Goal: Task Accomplishment & Management: Use online tool/utility

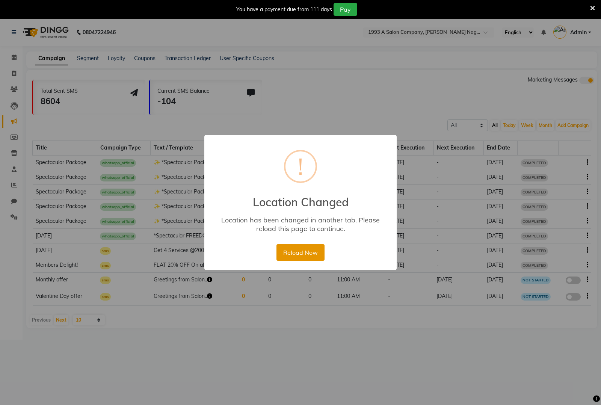
click at [303, 252] on button "Reload Now" at bounding box center [300, 252] width 48 height 17
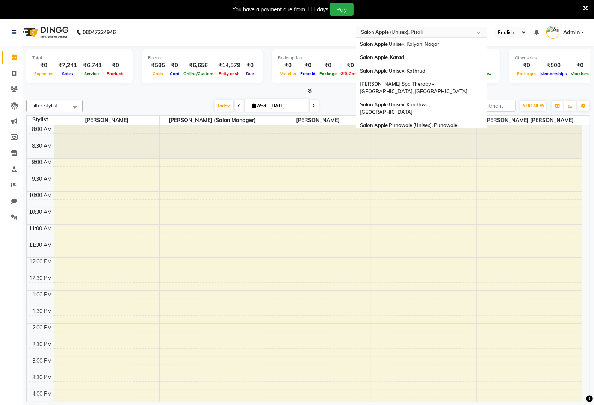
click at [416, 35] on input "text" at bounding box center [413, 33] width 109 height 8
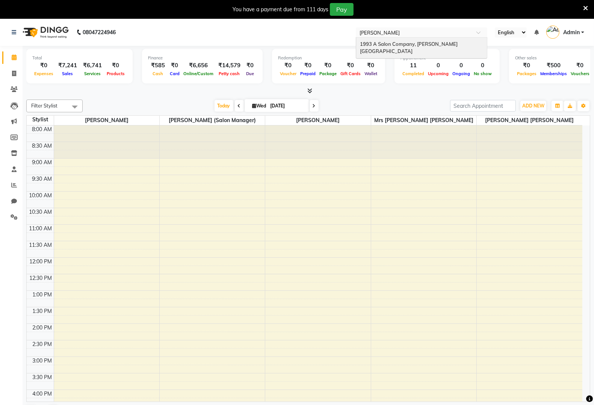
type input "prabha"
click at [436, 45] on span "1993 A Salon Company, [PERSON_NAME][GEOGRAPHIC_DATA]" at bounding box center [409, 48] width 98 height 14
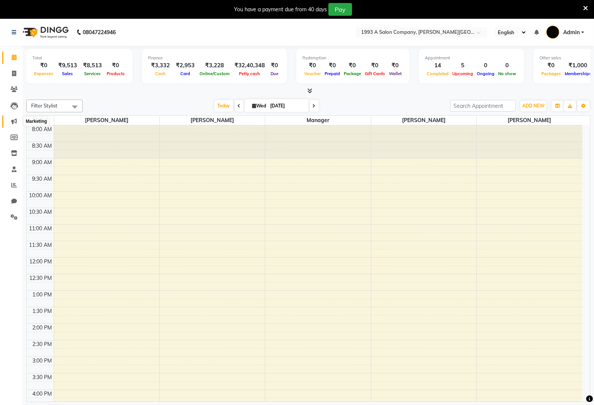
click at [14, 121] on icon at bounding box center [14, 121] width 6 height 6
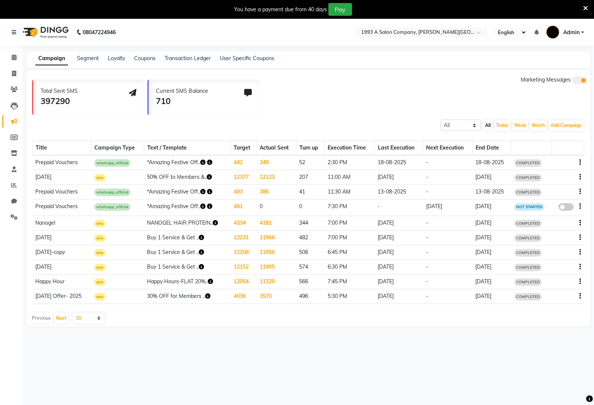
drag, startPoint x: 77, startPoint y: 63, endPoint x: 81, endPoint y: 62, distance: 3.9
click at [79, 63] on div "Campaign Segment Loyalty Coupons Transaction Ledger User Specific Coupons" at bounding box center [307, 59] width 563 height 17
click at [84, 61] on link "Segment" at bounding box center [88, 58] width 22 height 7
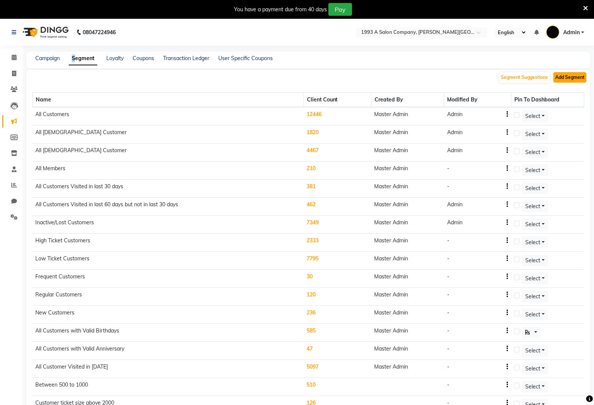
click at [565, 74] on button "Add Segment" at bounding box center [569, 77] width 33 height 11
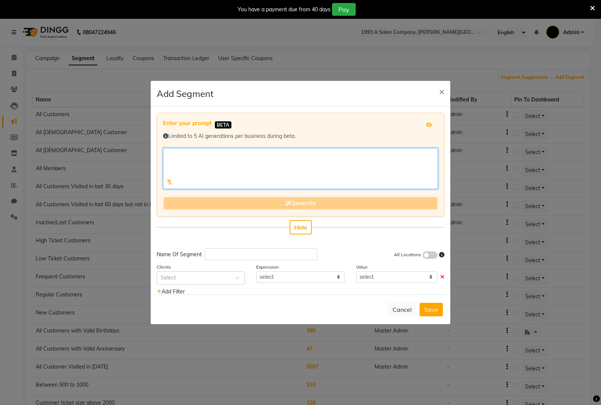
click at [283, 169] on textarea at bounding box center [300, 168] width 275 height 41
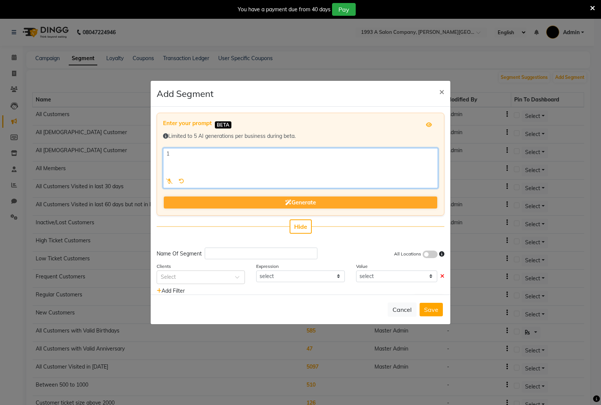
type textarea "1"
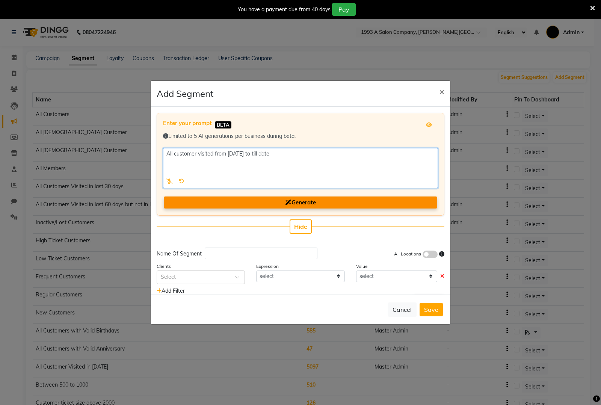
type textarea "All customer visited from 1 Sep 2024 to till date"
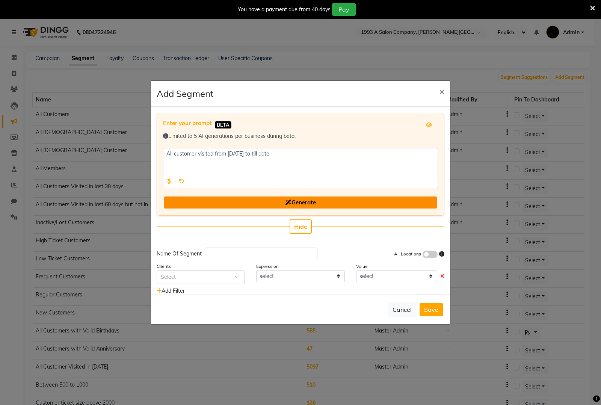
click at [316, 196] on button "Generate" at bounding box center [300, 202] width 273 height 12
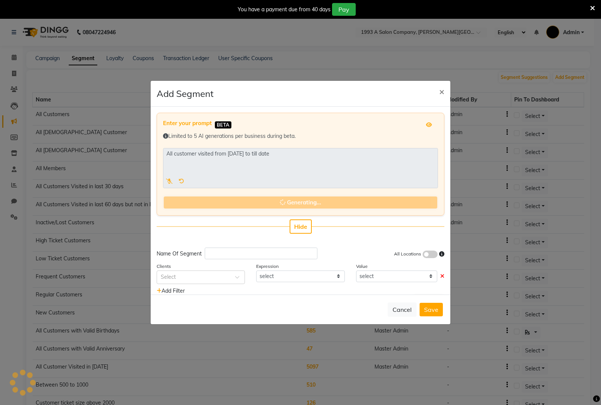
type input "Customers Since Sep 1 2024"
select select ">="
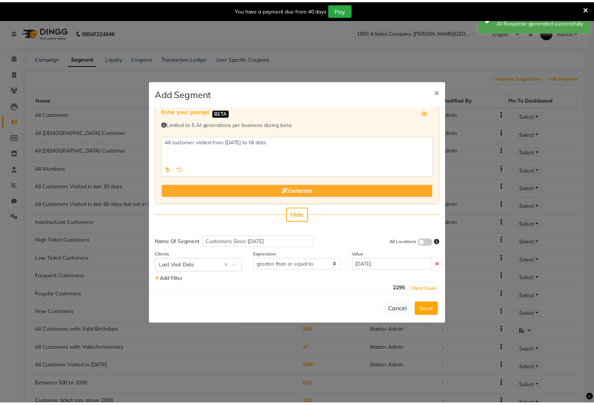
scroll to position [17, 0]
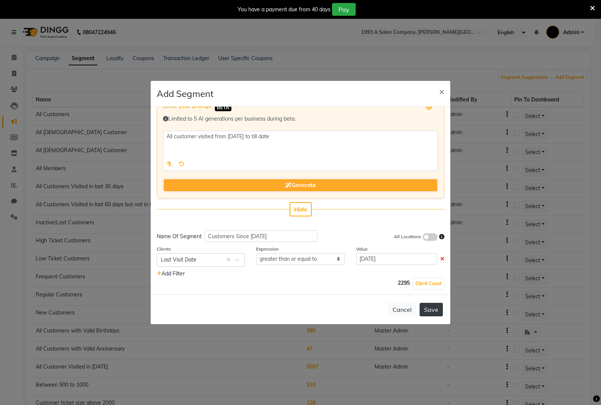
click at [437, 313] on button "Save" at bounding box center [430, 310] width 23 height 14
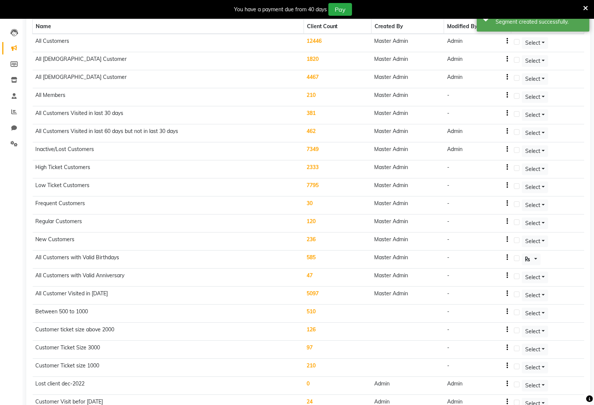
scroll to position [0, 0]
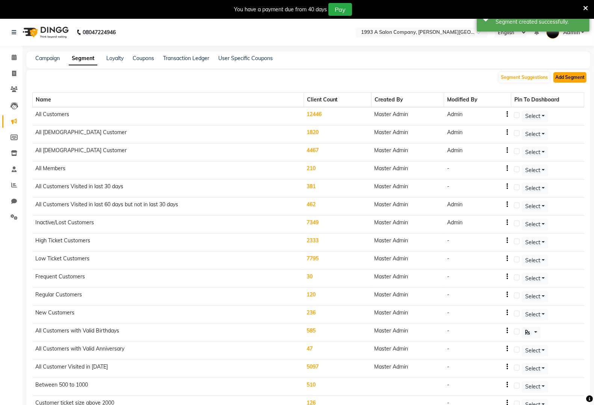
click at [571, 75] on button "Add Segment" at bounding box center [569, 77] width 33 height 11
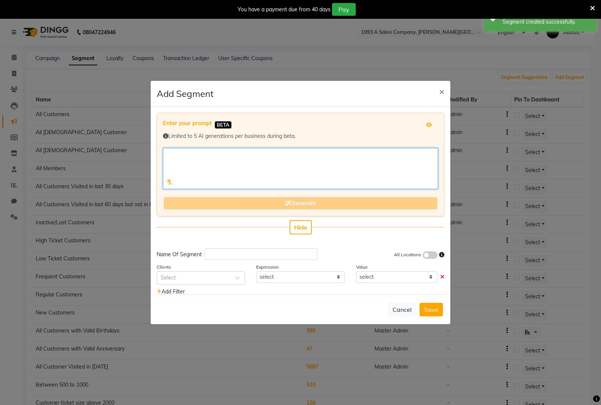
click at [357, 168] on textarea at bounding box center [300, 168] width 275 height 41
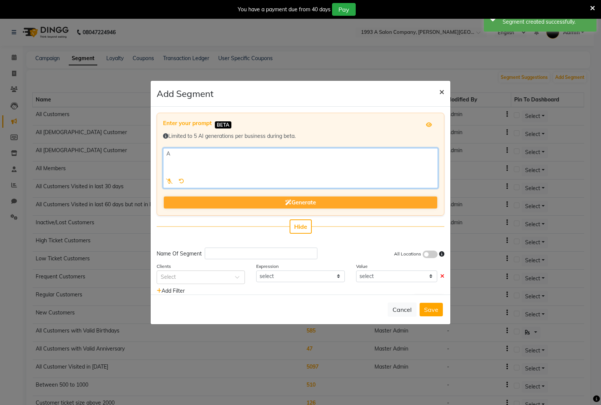
type textarea "A"
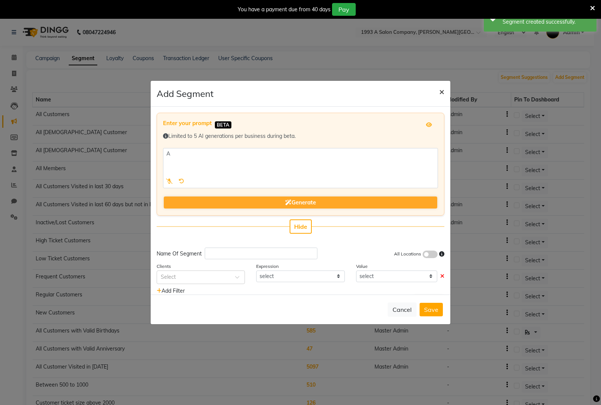
click at [444, 91] on span "×" at bounding box center [441, 91] width 5 height 11
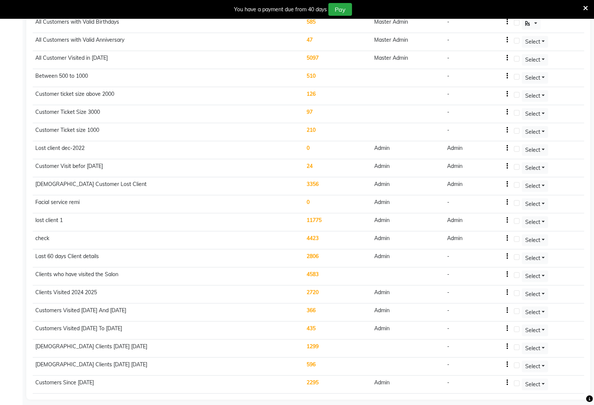
scroll to position [323, 0]
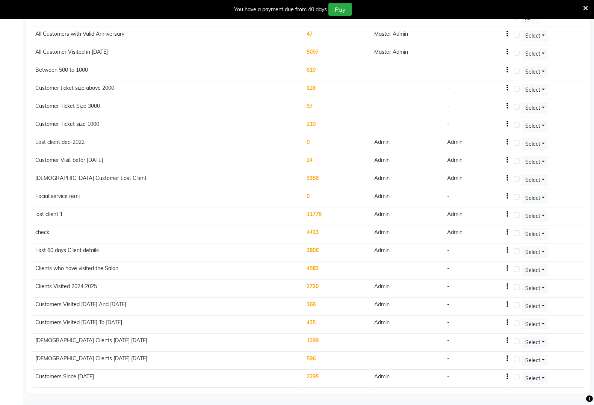
drag, startPoint x: 105, startPoint y: 377, endPoint x: 34, endPoint y: 382, distance: 71.1
click at [34, 382] on td "Customers Since Sep 1 2024" at bounding box center [168, 378] width 271 height 18
copy td "Customers Since Sep 1 2024"
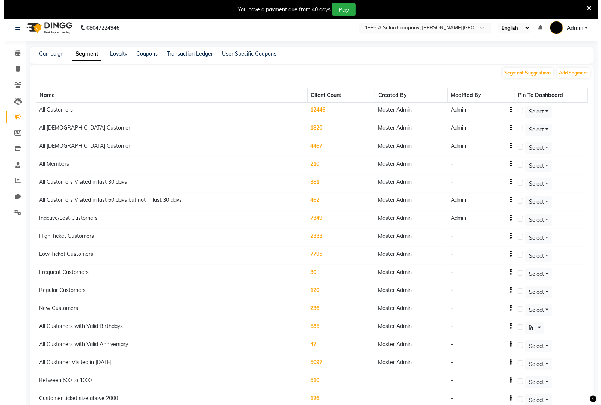
scroll to position [0, 0]
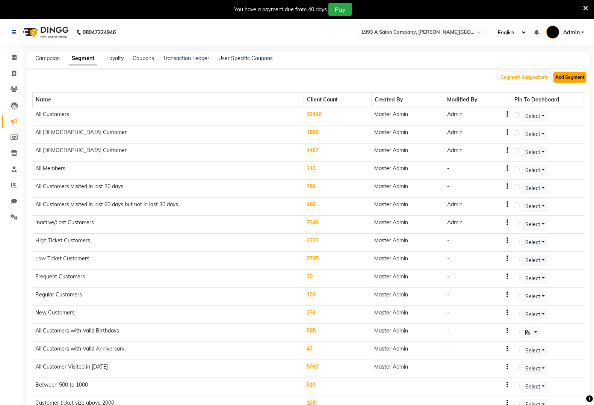
click at [579, 76] on button "Add Segment" at bounding box center [569, 77] width 33 height 11
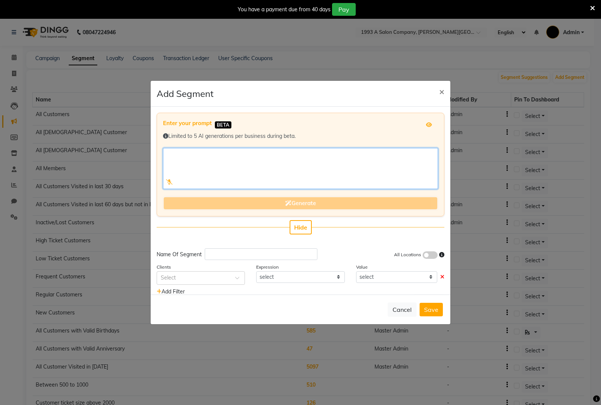
click at [274, 161] on textarea at bounding box center [300, 168] width 275 height 41
paste textarea "Customers Since Sep 1 2024"
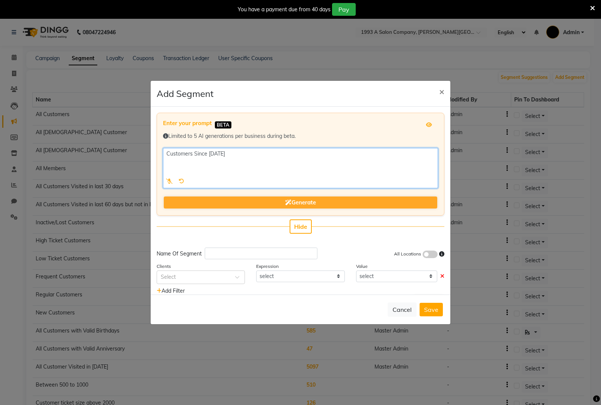
click at [171, 153] on textarea at bounding box center [300, 168] width 275 height 40
click at [300, 152] on textarea at bounding box center [300, 168] width 275 height 40
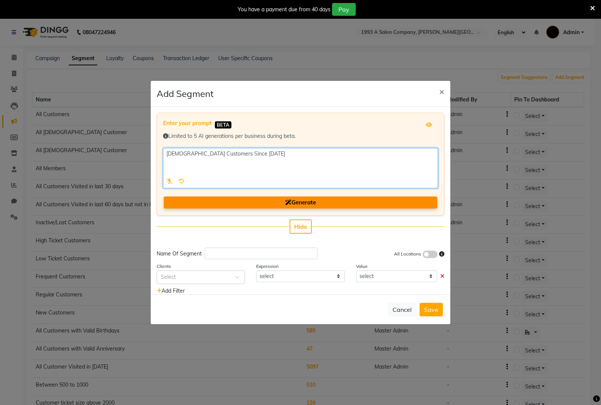
type textarea "Female Customers Since Sep 1 2024"
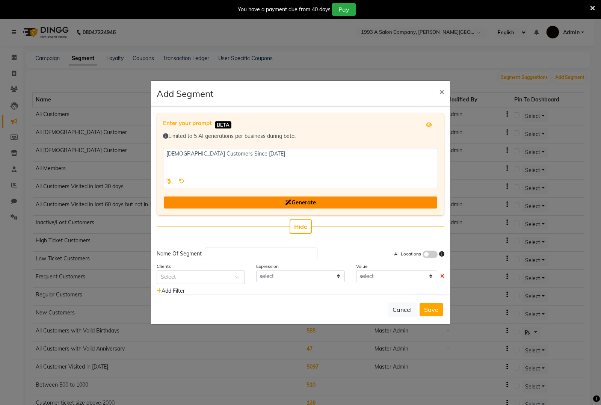
click at [295, 201] on span "Generate" at bounding box center [300, 202] width 31 height 7
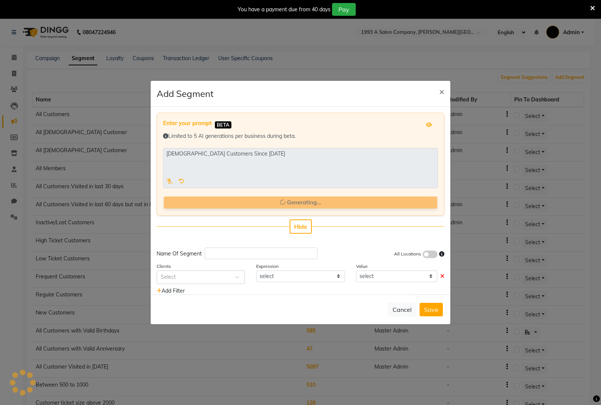
type input "Female Customers Since Sep 1 2024"
select select ">="
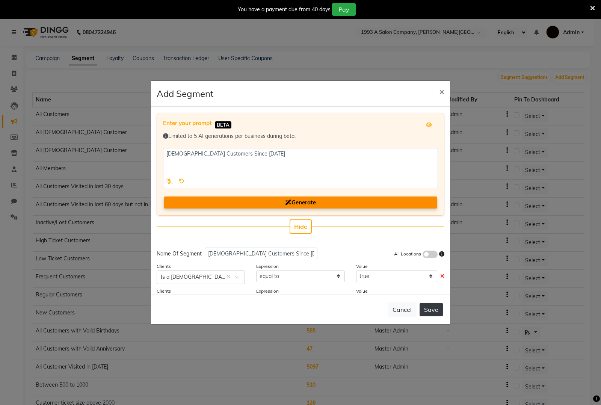
click at [441, 306] on button "Save" at bounding box center [430, 310] width 23 height 14
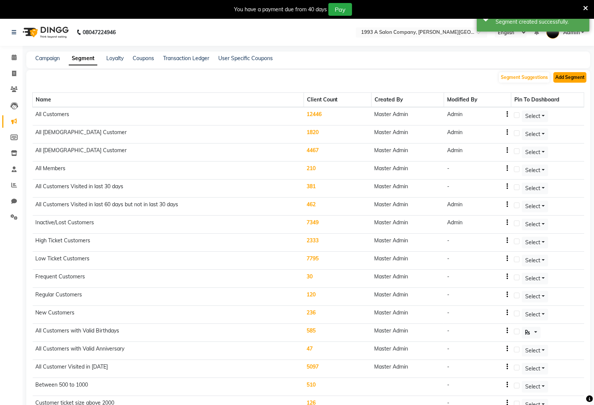
click at [560, 80] on button "Add Segment" at bounding box center [569, 77] width 33 height 11
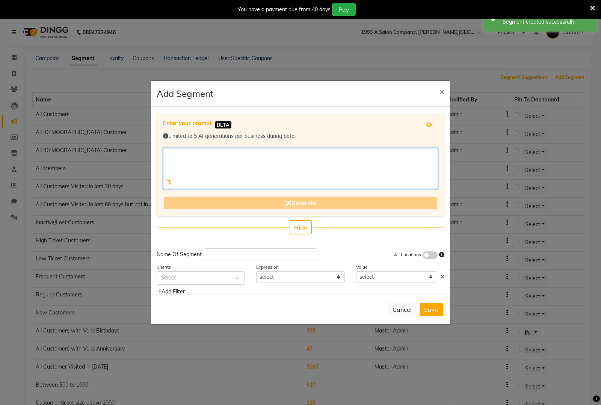
click at [285, 167] on textarea at bounding box center [300, 168] width 275 height 41
paste textarea "Customers Since Sep 1 2024"
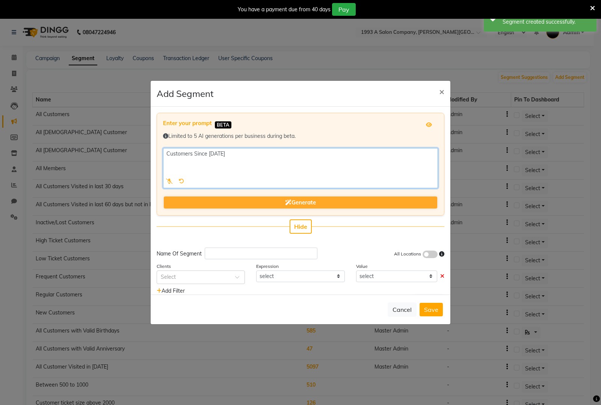
click at [166, 153] on textarea at bounding box center [300, 168] width 275 height 40
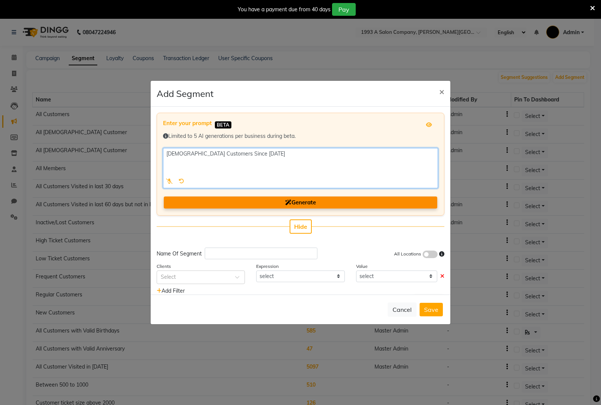
type textarea "Male Customers Since Sep 1 2024"
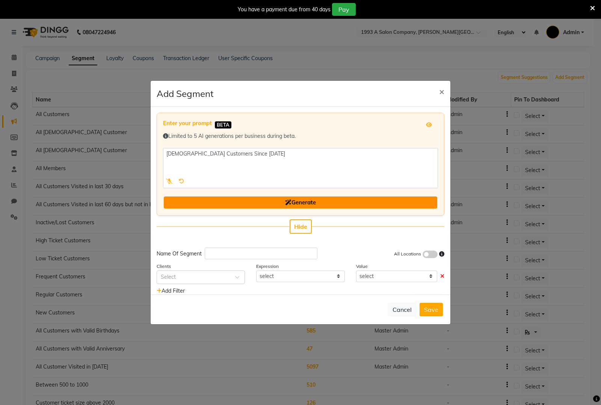
click at [305, 201] on span "Generate" at bounding box center [300, 202] width 31 height 7
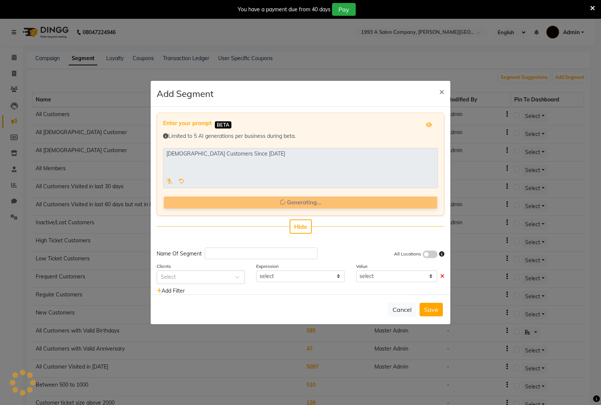
type input "Male Customers Since Sep 1 2024"
select select ">="
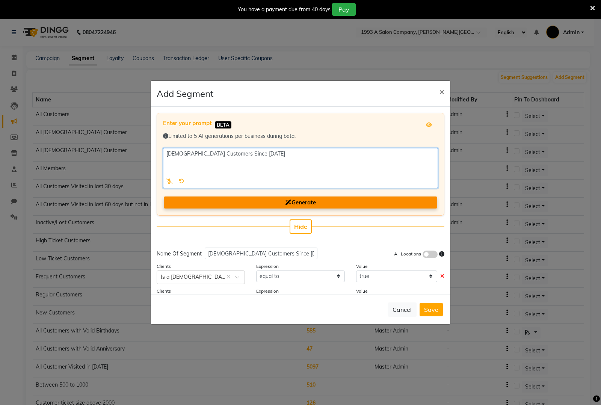
click at [223, 151] on textarea at bounding box center [300, 168] width 275 height 40
click at [274, 152] on textarea at bounding box center [300, 168] width 275 height 40
type textarea "Male Customers Visited from 1 Sep 2024 to till date"
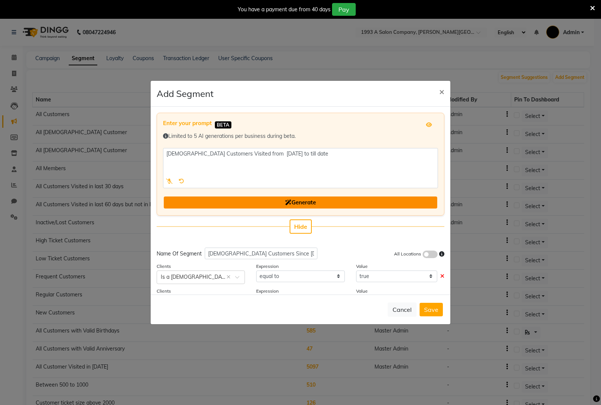
click at [342, 201] on button "Generate" at bounding box center [300, 202] width 273 height 12
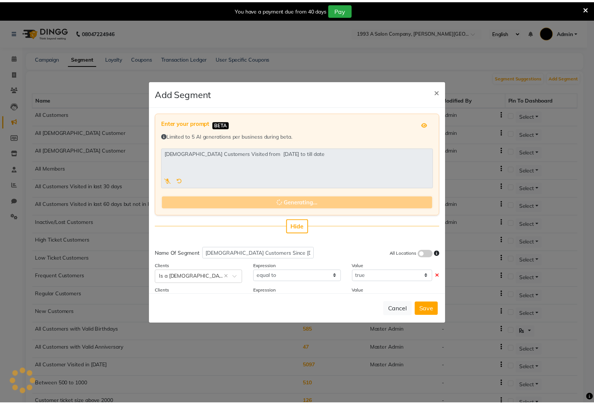
scroll to position [42, 0]
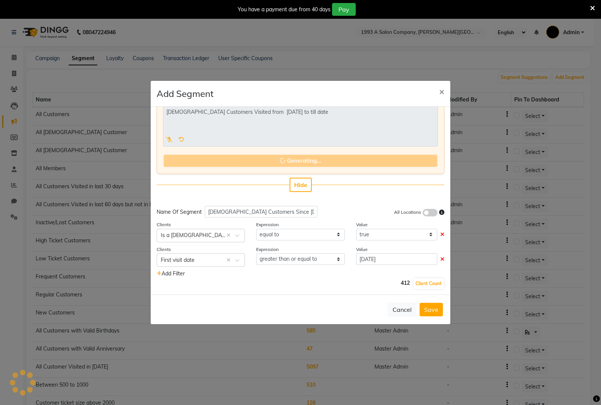
type input "Male Customers Since Sep 2024"
select select ">="
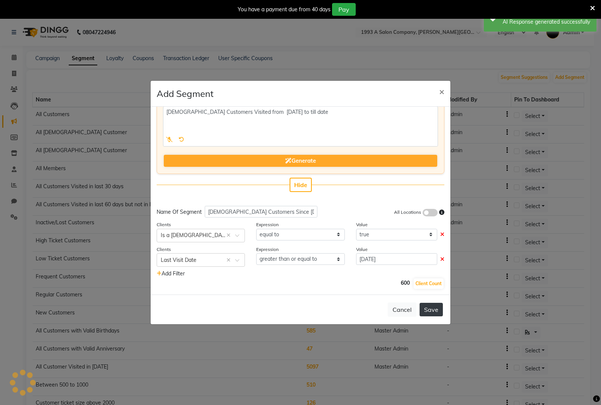
click at [436, 310] on button "Save" at bounding box center [430, 310] width 23 height 14
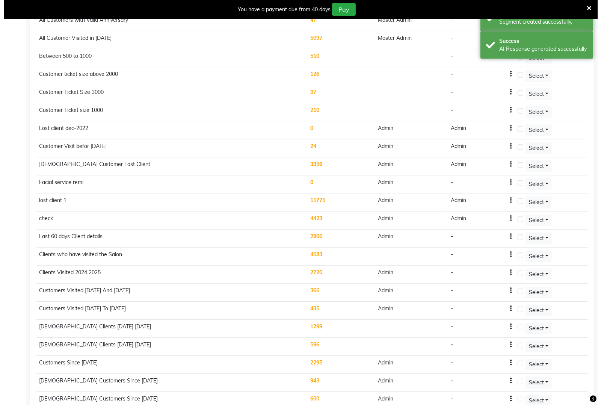
scroll to position [359, 0]
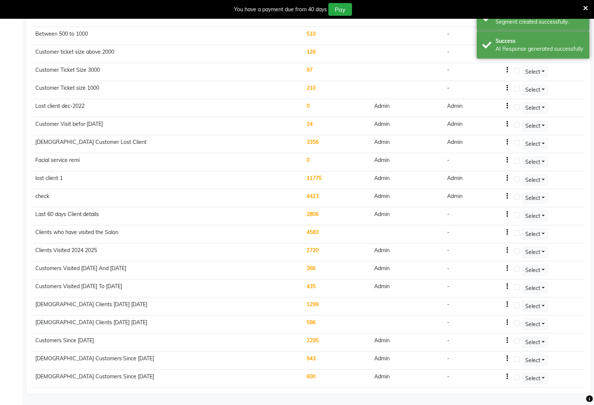
drag, startPoint x: 530, startPoint y: 360, endPoint x: 332, endPoint y: 351, distance: 198.4
click at [357, 356] on tr "Female Customers Since Sep 1 2024 943 Admin - Select" at bounding box center [308, 360] width 551 height 18
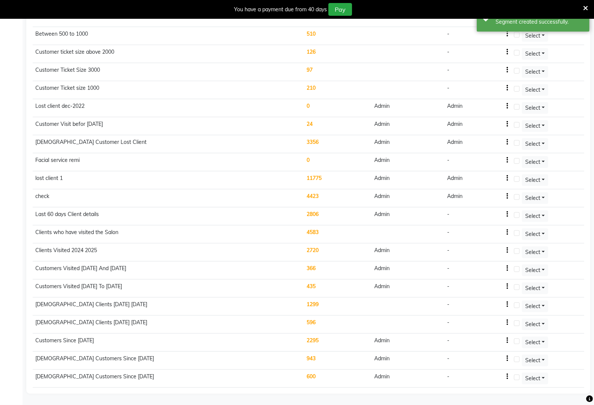
click at [313, 357] on td "943" at bounding box center [337, 360] width 68 height 18
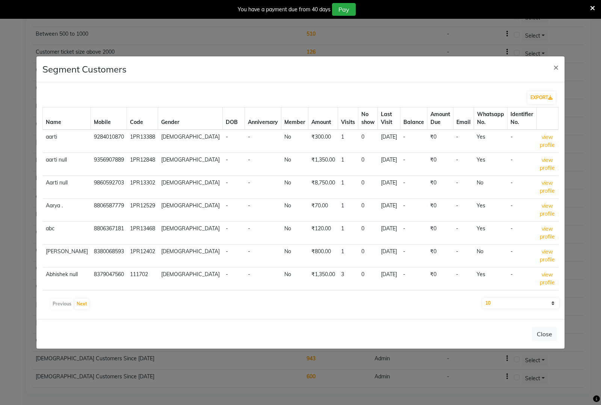
click at [592, 7] on icon at bounding box center [592, 8] width 5 height 7
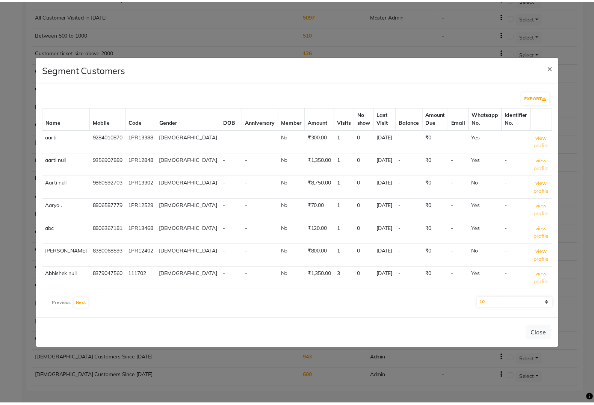
scroll to position [340, 0]
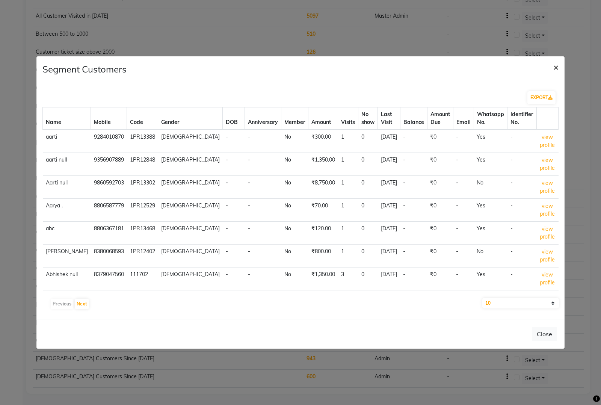
click at [555, 66] on span "×" at bounding box center [555, 66] width 5 height 11
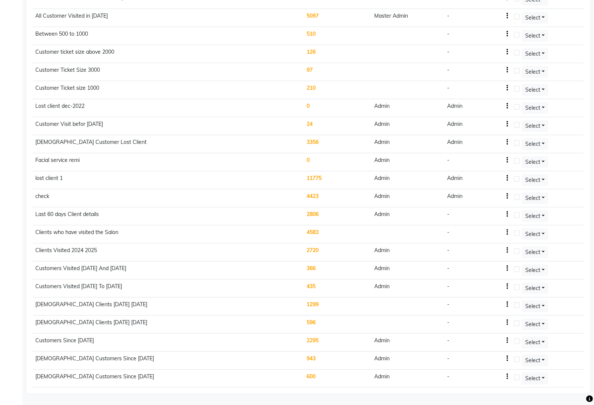
click at [95, 359] on td "Female Customers Since Sep 1 2024" at bounding box center [168, 360] width 271 height 18
click at [532, 362] on span "Select" at bounding box center [532, 360] width 15 height 7
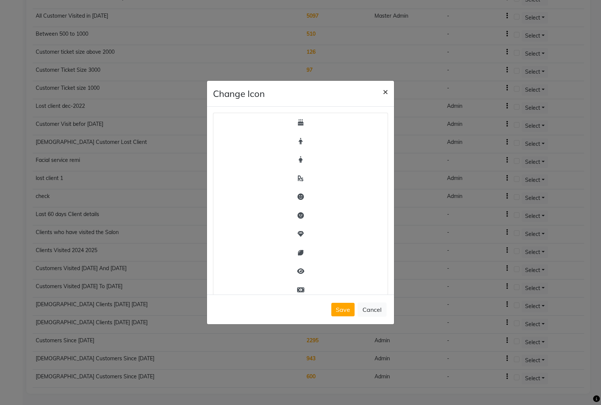
click at [387, 86] on span "×" at bounding box center [385, 91] width 5 height 11
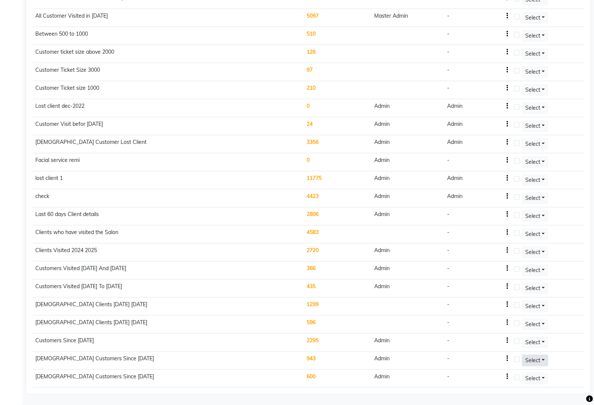
click at [523, 361] on button "Select" at bounding box center [534, 360] width 26 height 12
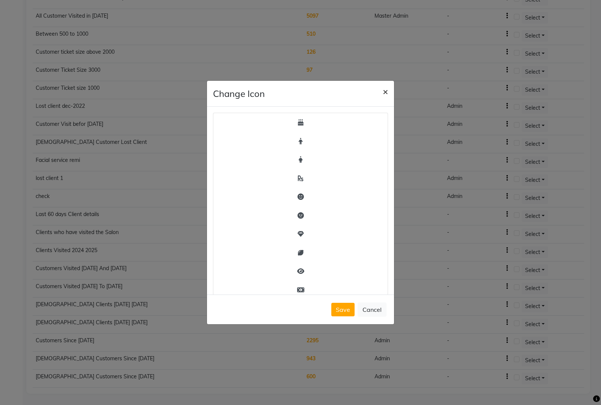
click at [386, 88] on span "×" at bounding box center [385, 91] width 5 height 11
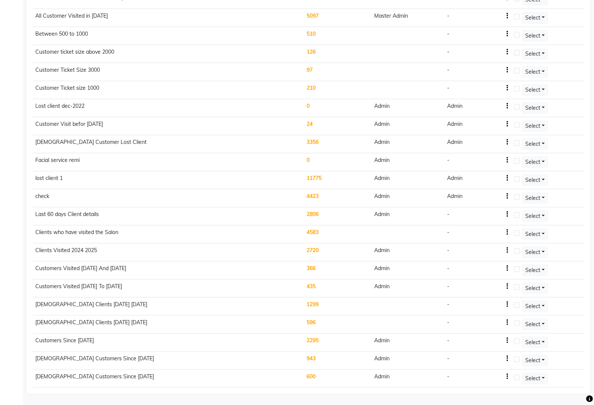
click at [515, 360] on label at bounding box center [517, 359] width 6 height 6
click at [515, 360] on input "checkbox" at bounding box center [516, 359] width 5 height 5
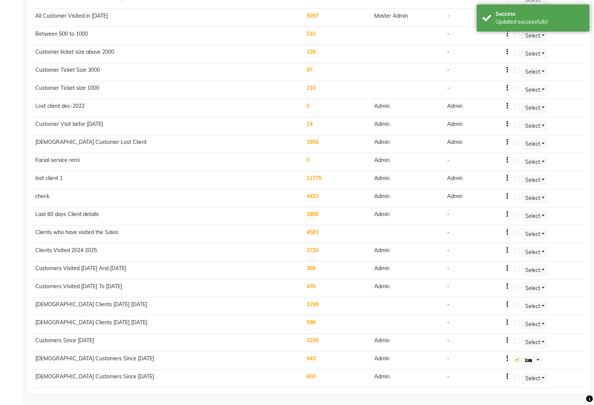
click at [517, 362] on label at bounding box center [517, 359] width 6 height 6
click at [517, 362] on input "checkbox" at bounding box center [516, 359] width 5 height 5
checkbox input "false"
click at [98, 363] on td "Female Customers Since Sep 1 2024" at bounding box center [168, 360] width 271 height 18
click at [99, 361] on td "Female Customers Since Sep 1 2024" at bounding box center [168, 360] width 271 height 18
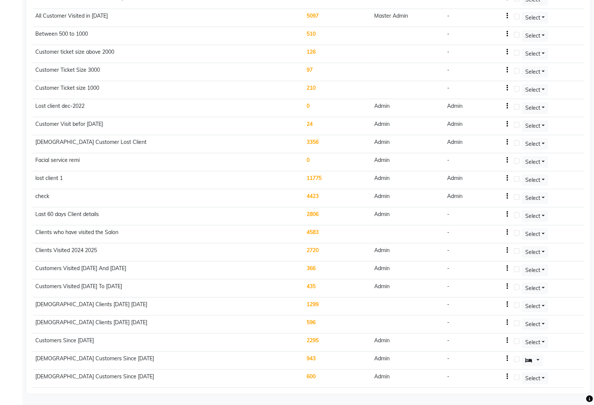
click at [449, 359] on div "-" at bounding box center [448, 358] width 2 height 8
click at [580, 362] on div at bounding box center [547, 360] width 67 height 12
click at [380, 359] on td "Admin" at bounding box center [407, 360] width 72 height 18
click at [451, 360] on div "-" at bounding box center [477, 358] width 61 height 8
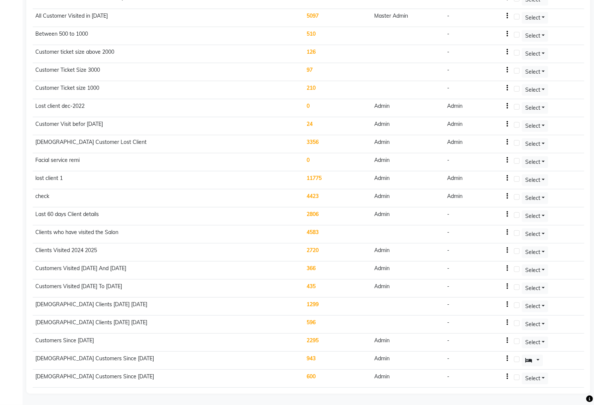
click at [449, 359] on div "-" at bounding box center [448, 358] width 2 height 8
click at [505, 359] on div "-" at bounding box center [477, 358] width 61 height 8
click at [507, 359] on icon "button" at bounding box center [507, 358] width 2 height 0
click at [474, 350] on td "-" at bounding box center [477, 342] width 67 height 18
click at [508, 358] on icon "button" at bounding box center [507, 358] width 2 height 0
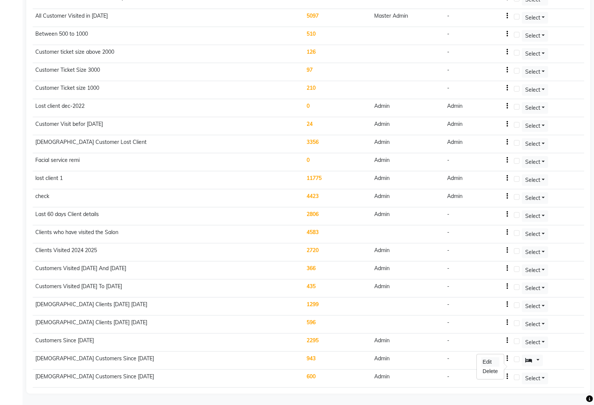
click at [491, 357] on div "Edit" at bounding box center [490, 361] width 18 height 9
select select ">="
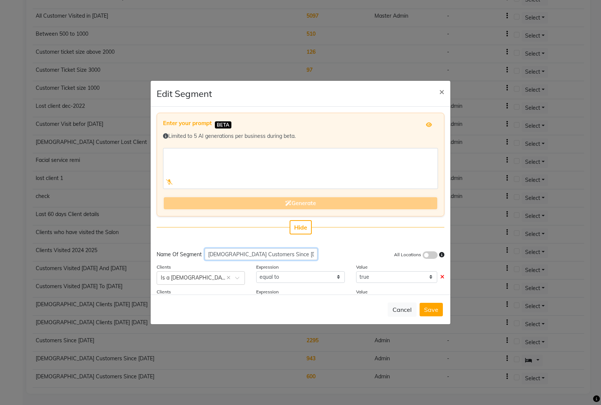
click at [268, 253] on input "Female Customers Since Sep 1 2024" at bounding box center [261, 254] width 113 height 12
click at [301, 253] on input "Female Customers from Sep 1 2024" at bounding box center [261, 254] width 113 height 12
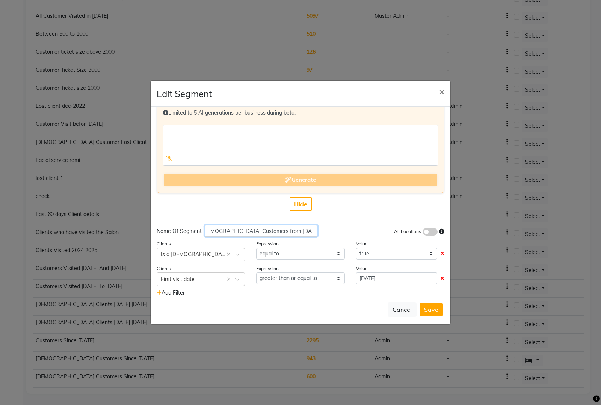
scroll to position [42, 0]
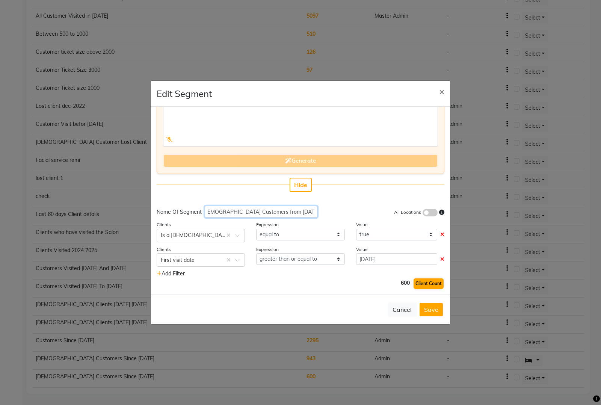
type input "Female Customers from 1 sep 2024 to till date"
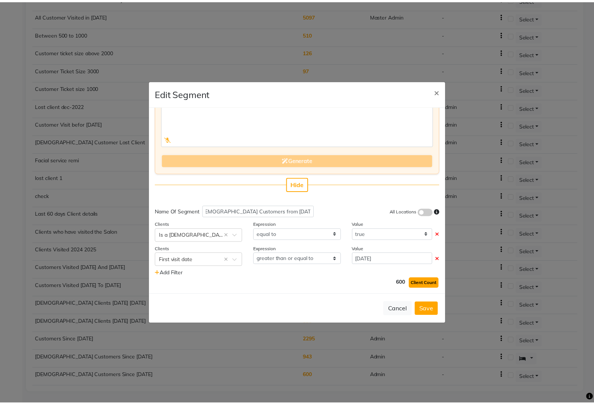
scroll to position [0, 0]
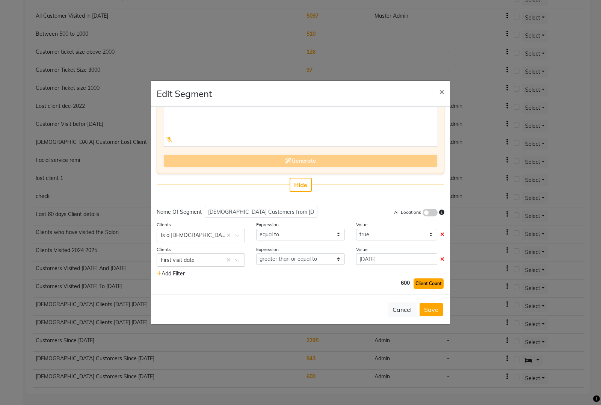
click at [417, 281] on button "Client Count" at bounding box center [428, 283] width 30 height 11
click at [432, 312] on button "Save" at bounding box center [430, 310] width 23 height 14
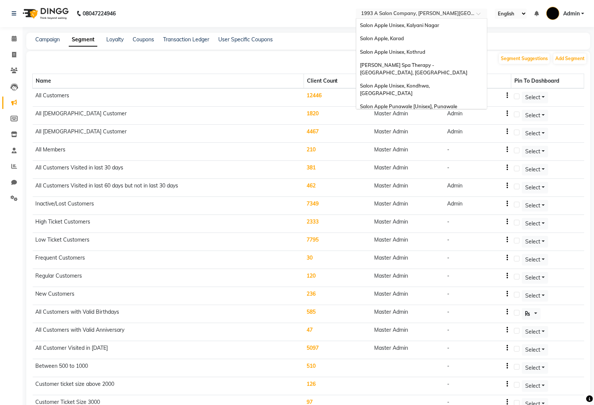
click at [449, 13] on input "text" at bounding box center [413, 15] width 109 height 8
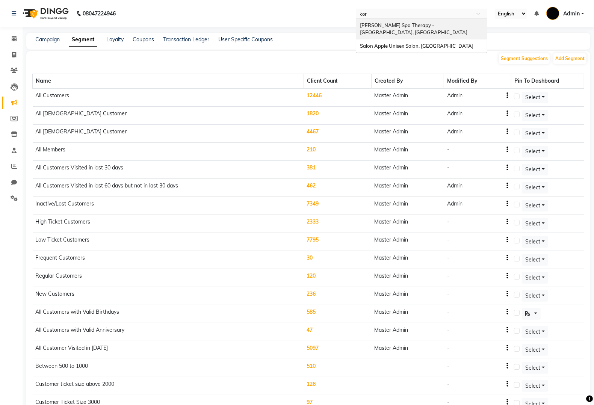
type input "kore"
click at [405, 39] on div "Salon Apple Unisex Salon, [GEOGRAPHIC_DATA]" at bounding box center [421, 46] width 131 height 14
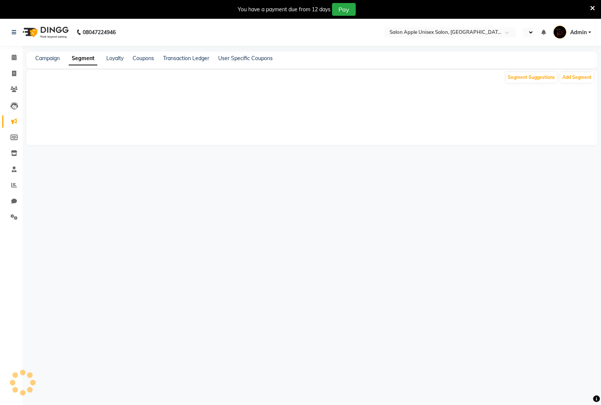
select select "en"
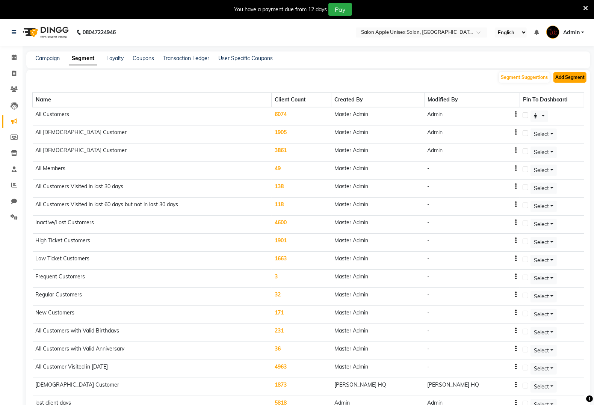
click at [576, 78] on button "Add Segment" at bounding box center [569, 77] width 33 height 11
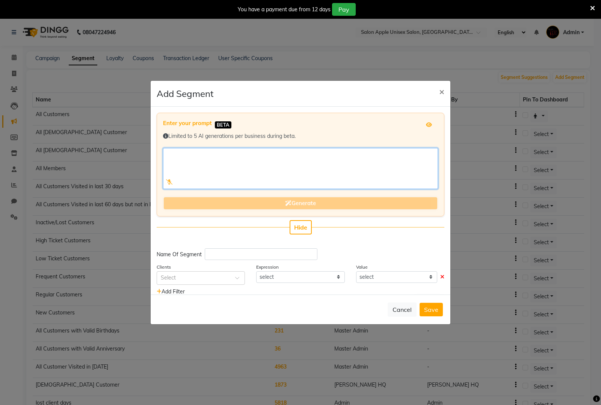
click at [301, 161] on textarea at bounding box center [300, 168] width 275 height 41
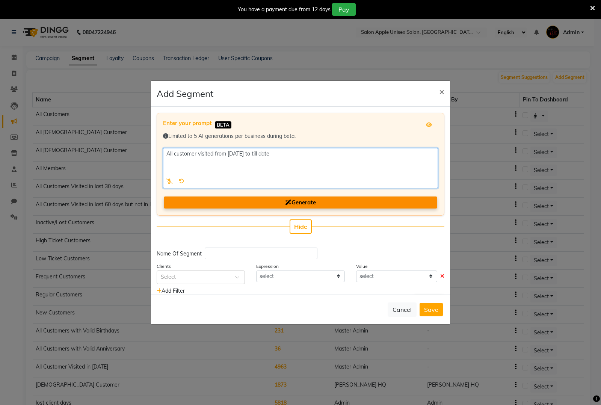
type textarea "All customer visited from 1 sep 2024 to till date"
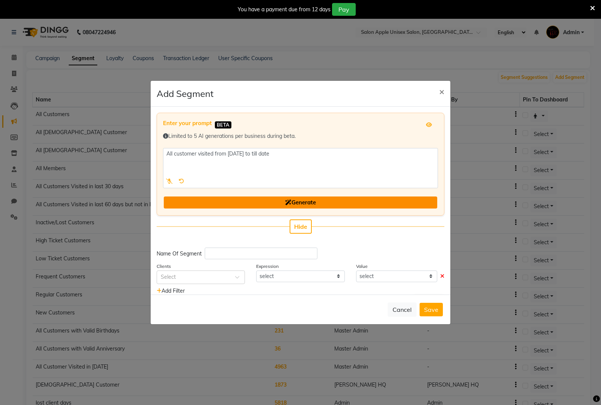
click at [346, 203] on button "Generate" at bounding box center [300, 202] width 273 height 12
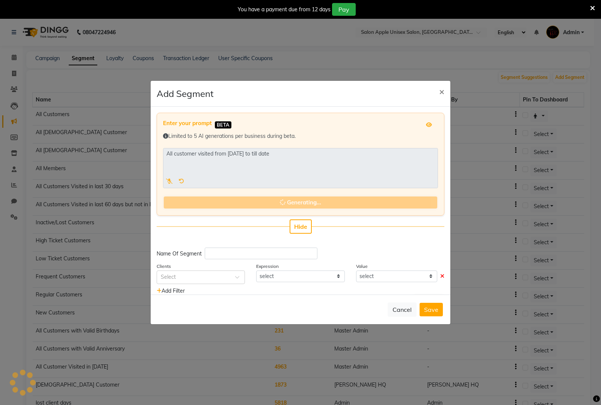
type input "Customers Since [DATE]"
select select ">="
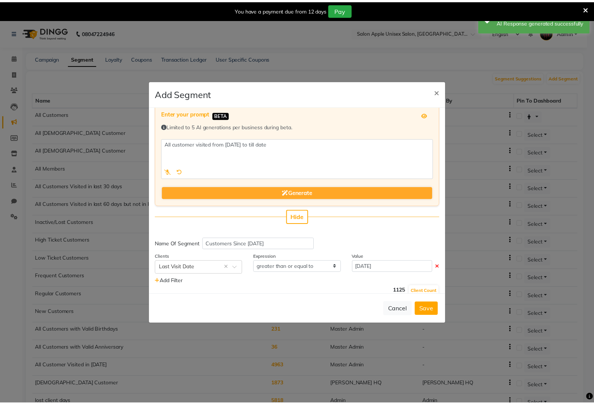
scroll to position [17, 0]
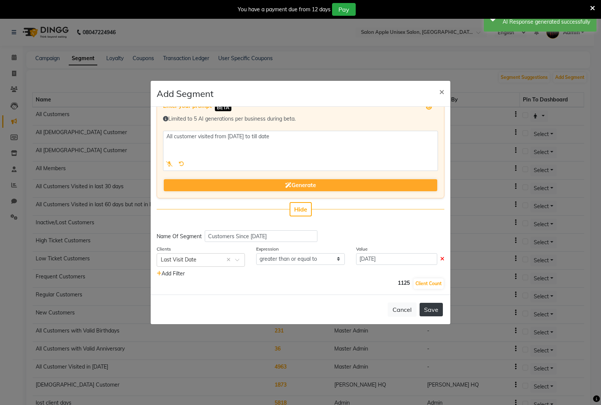
click at [432, 312] on button "Save" at bounding box center [430, 310] width 23 height 14
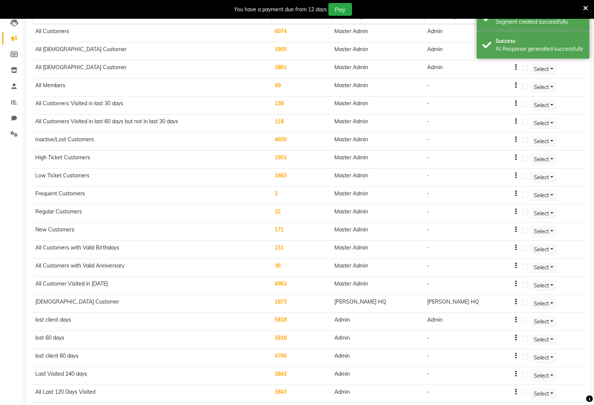
scroll to position [268, 0]
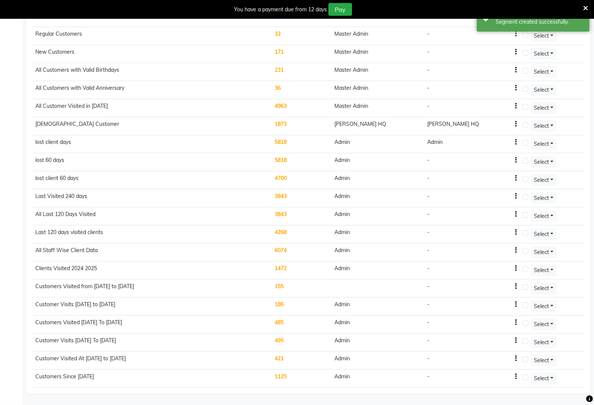
drag, startPoint x: 111, startPoint y: 375, endPoint x: 31, endPoint y: 386, distance: 81.1
click at [31, 386] on div "Segment Suggestions Add Segment Name Client Count Created By Modified By Pin To…" at bounding box center [307, 101] width 563 height 584
click at [124, 383] on td "Customers Since Sep 1 2024" at bounding box center [152, 378] width 239 height 18
click at [118, 378] on td "Customers Since Sep 1 2024" at bounding box center [152, 378] width 239 height 18
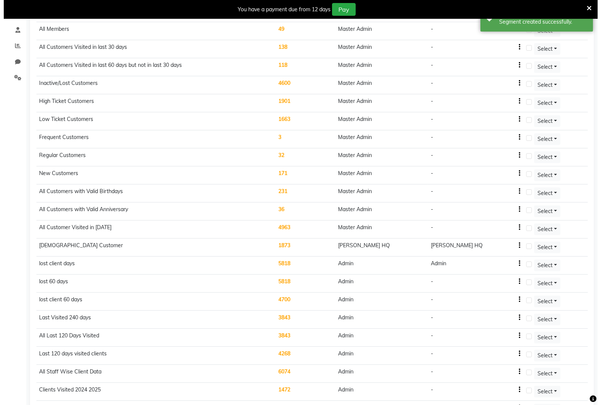
scroll to position [0, 0]
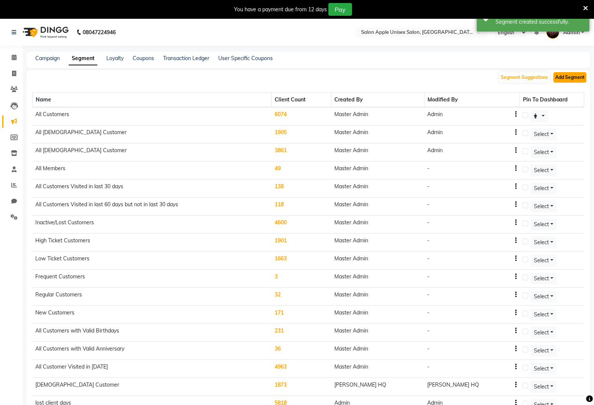
click at [560, 77] on button "Add Segment" at bounding box center [569, 77] width 33 height 11
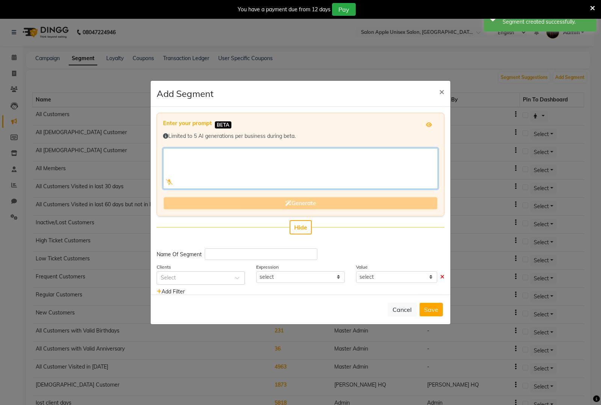
drag, startPoint x: 290, startPoint y: 174, endPoint x: 290, endPoint y: 169, distance: 4.9
click at [290, 173] on textarea at bounding box center [300, 168] width 275 height 41
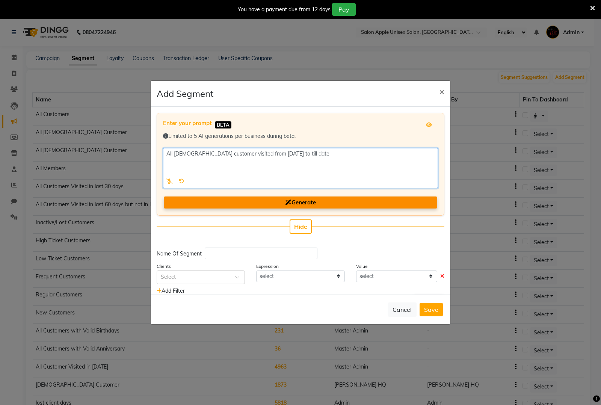
type textarea "All female customer visited from 1 sep 2024 to till date"
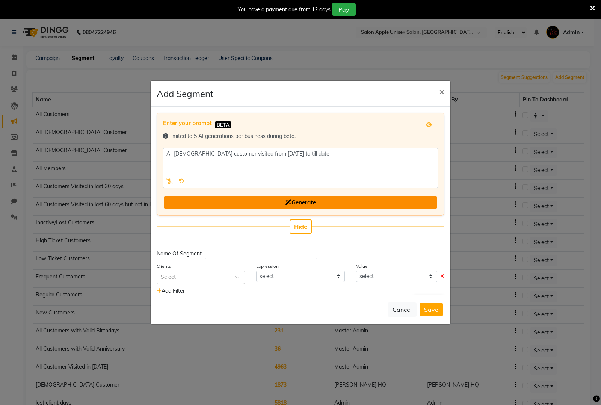
click at [309, 200] on span "Generate" at bounding box center [300, 202] width 31 height 7
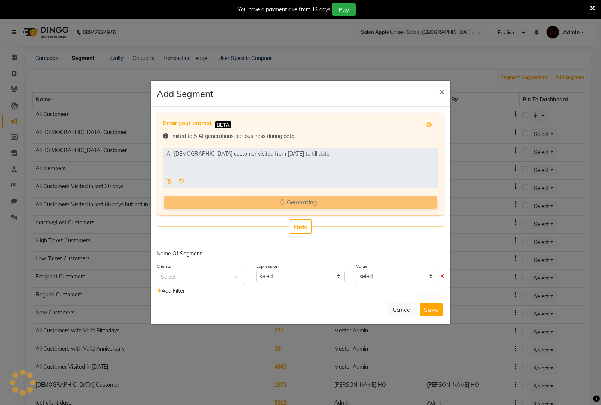
type input "Female Customers Since Sep 2024"
select select ">="
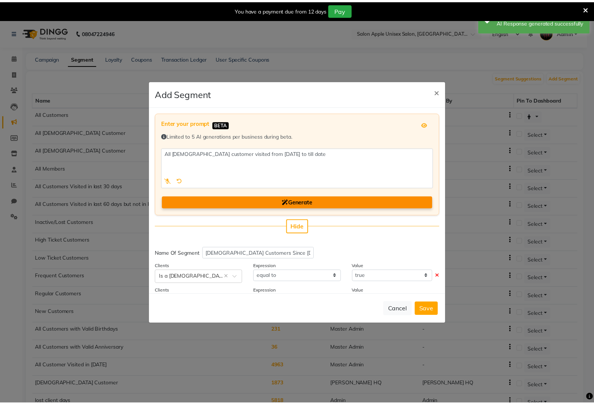
scroll to position [42, 0]
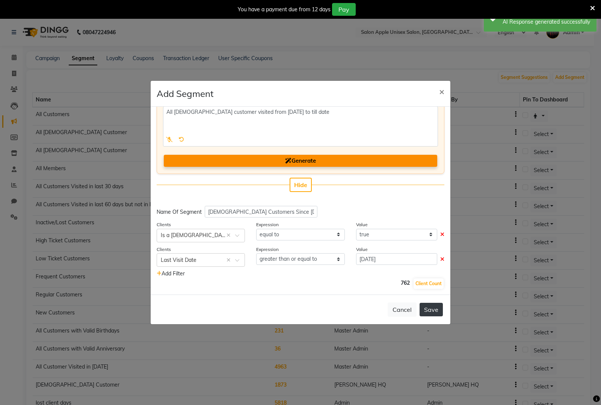
click at [425, 311] on button "Save" at bounding box center [430, 310] width 23 height 14
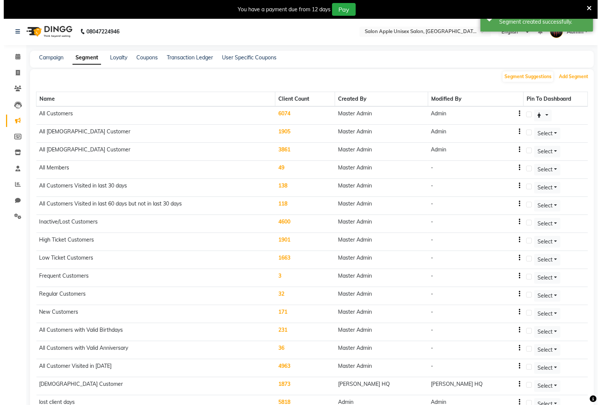
scroll to position [0, 0]
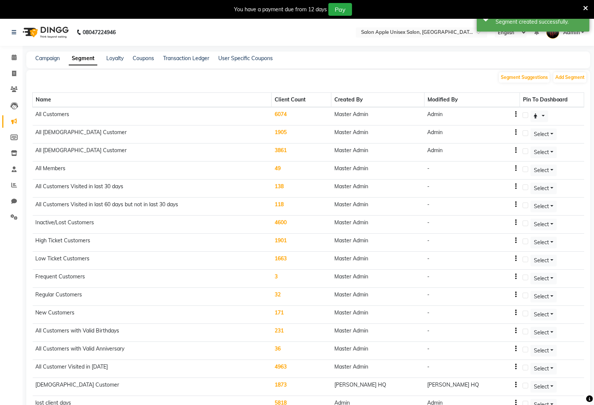
click at [573, 83] on div "Name Client Count Created By Modified By Pin To Dashboard All Customers 6074 Ma…" at bounding box center [307, 377] width 551 height 589
click at [573, 80] on button "Add Segment" at bounding box center [569, 77] width 33 height 11
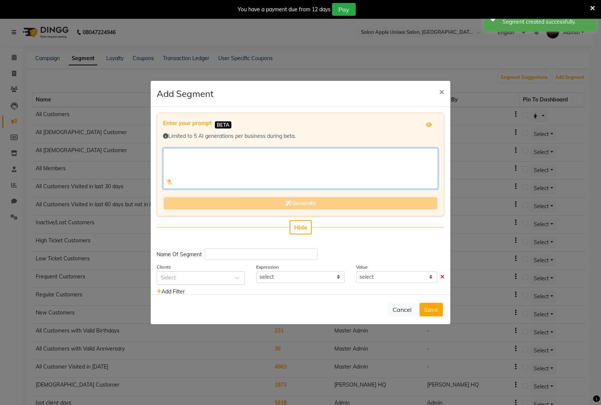
click at [254, 173] on textarea at bounding box center [300, 168] width 275 height 41
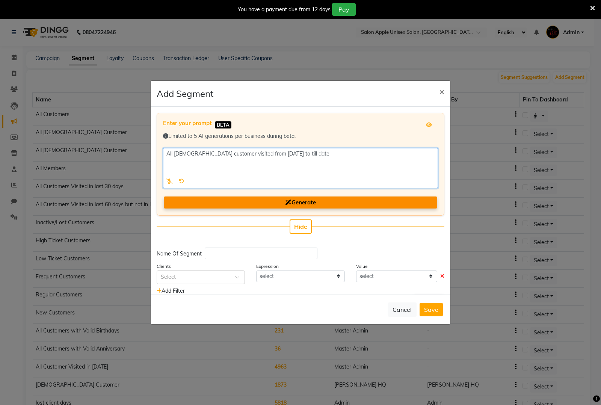
type textarea "All male customer visited from 1 sep 2024 to till date"
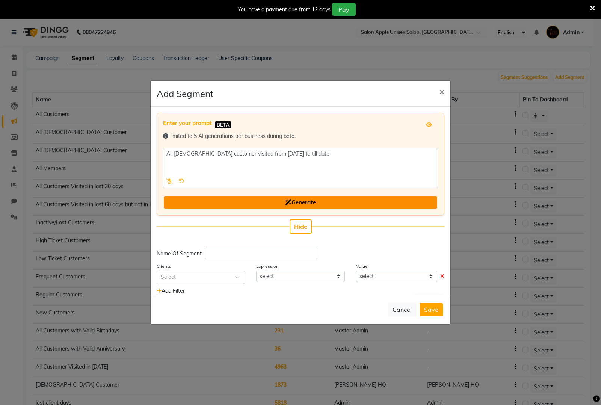
click at [260, 197] on button "Generate" at bounding box center [300, 202] width 273 height 12
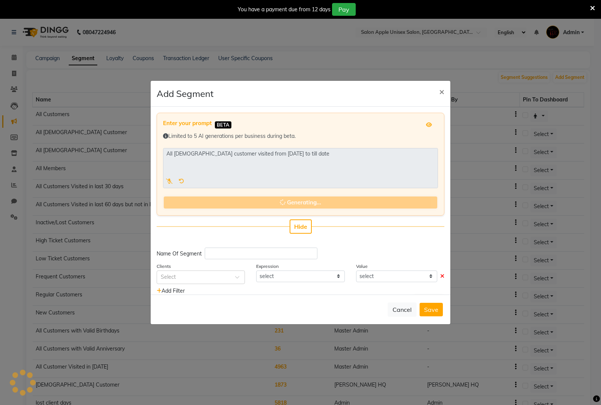
type input "Male Customers Since Sep1 2024"
select select ">="
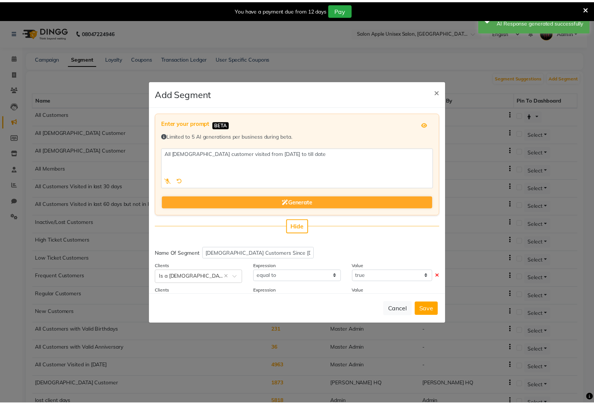
scroll to position [42, 0]
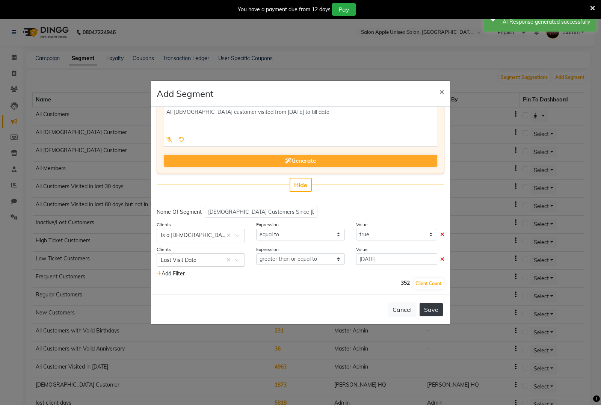
click at [433, 313] on button "Save" at bounding box center [430, 310] width 23 height 14
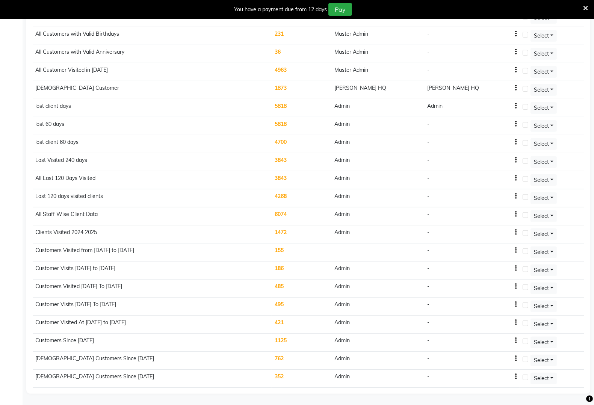
scroll to position [0, 0]
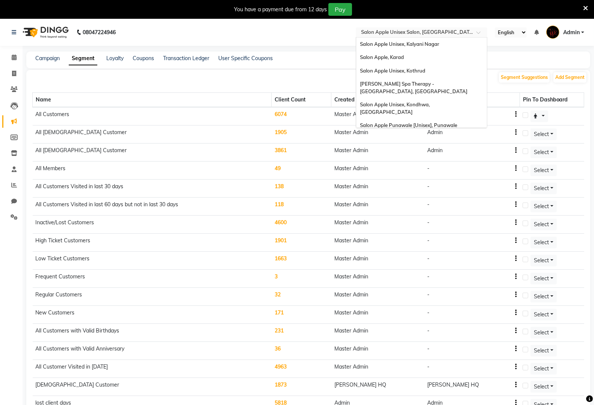
drag, startPoint x: 428, startPoint y: 31, endPoint x: 416, endPoint y: 39, distance: 15.2
click at [428, 31] on input "text" at bounding box center [413, 33] width 109 height 8
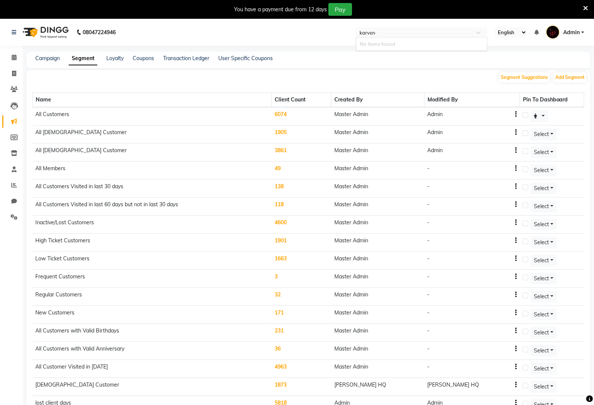
type input "[PERSON_NAME]"
click at [406, 49] on div "Salon Apple Women , [PERSON_NAME] Nagar" at bounding box center [421, 45] width 131 height 14
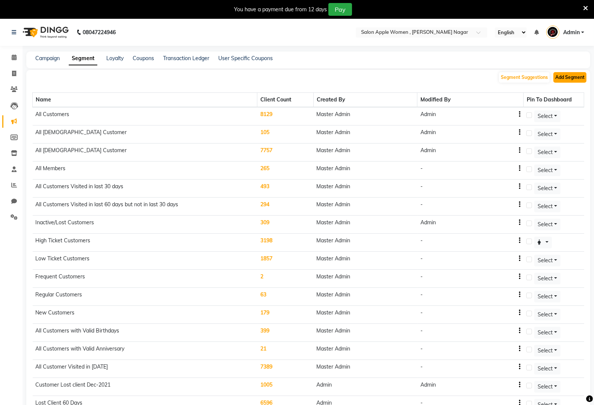
click at [559, 76] on button "Add Segment" at bounding box center [569, 77] width 33 height 11
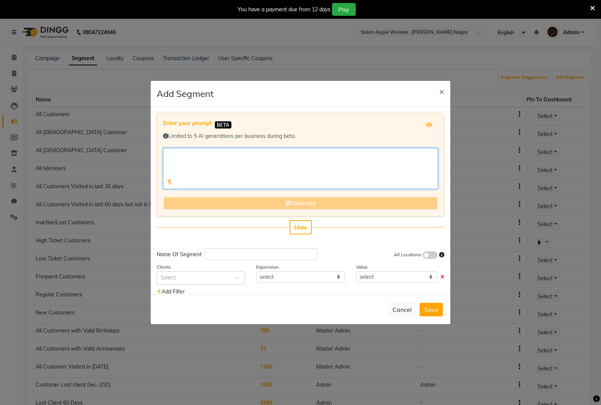
click at [205, 163] on textarea at bounding box center [300, 168] width 275 height 41
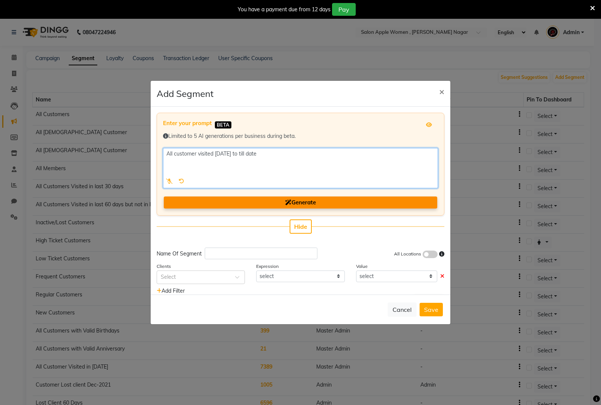
type textarea "All customer visited 1 sep 2024 to till date"
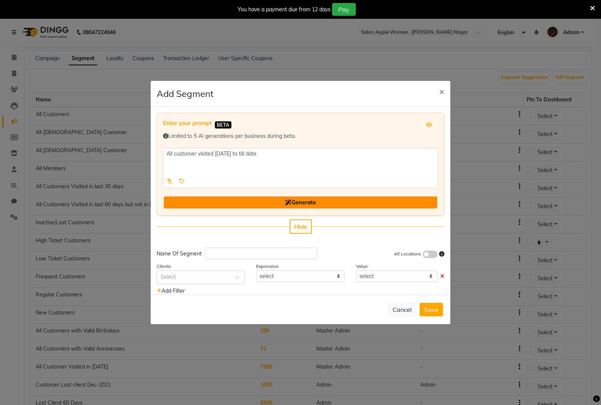
click at [330, 198] on button "Generate" at bounding box center [300, 202] width 273 height 12
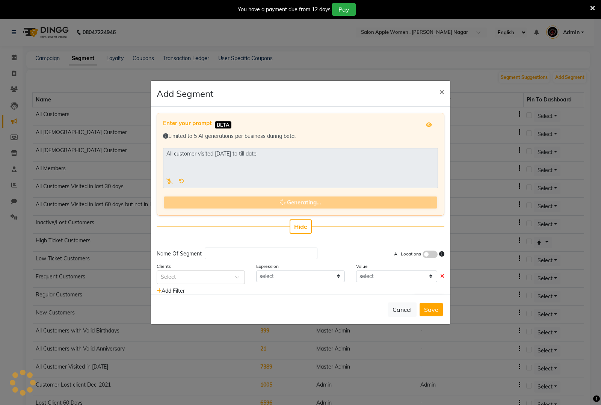
type input "Customers Since Sep 1 2024"
select select ">="
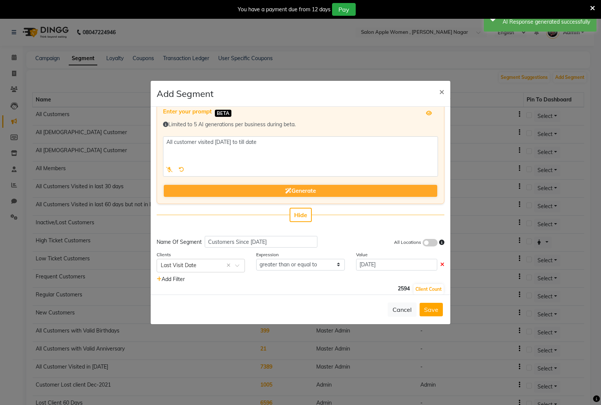
scroll to position [17, 0]
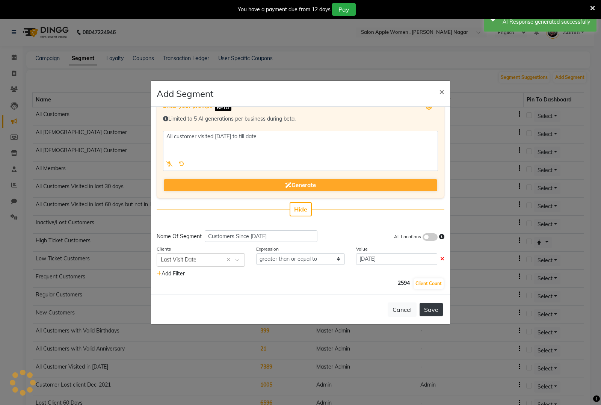
click at [429, 306] on button "Save" at bounding box center [430, 310] width 23 height 14
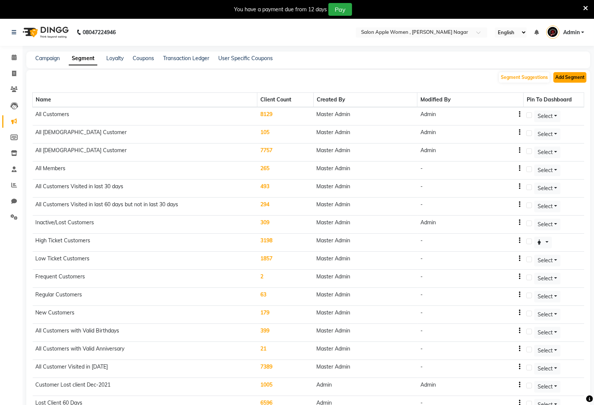
click at [571, 79] on button "Add Segment" at bounding box center [569, 77] width 33 height 11
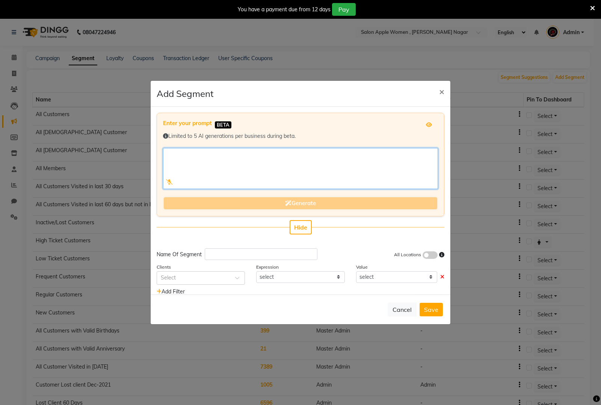
click at [308, 158] on textarea at bounding box center [300, 168] width 275 height 41
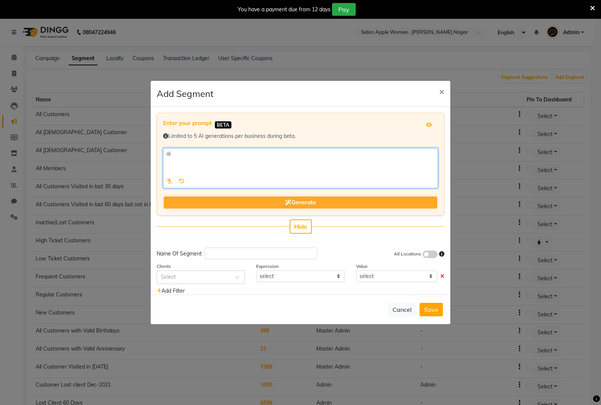
type textarea "a"
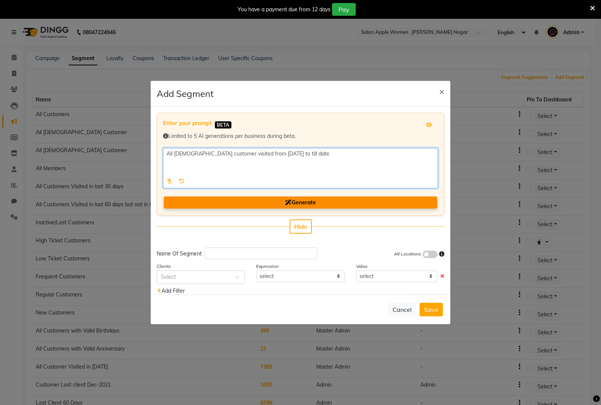
type textarea "All [DEMOGRAPHIC_DATA] customer visited from [DATE] to till date"
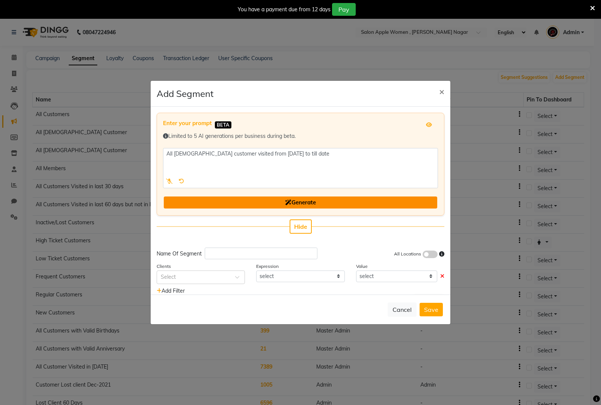
click at [310, 197] on button "Generate" at bounding box center [300, 202] width 273 height 12
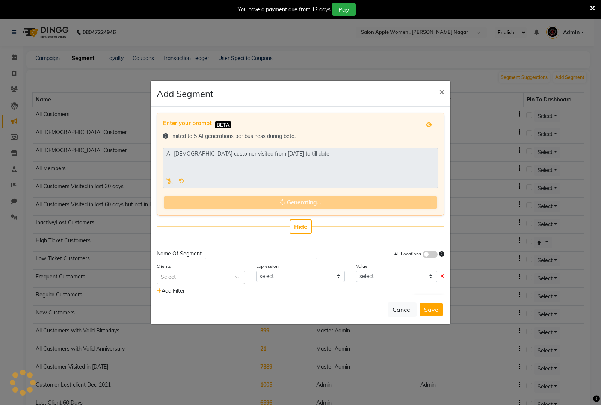
type input "[DEMOGRAPHIC_DATA] Customers Since [DATE]"
select select ">="
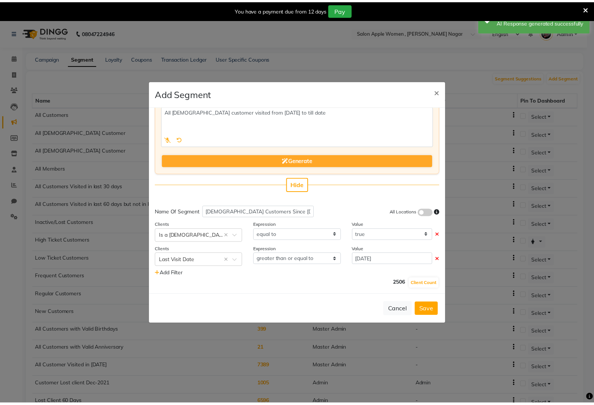
scroll to position [0, 0]
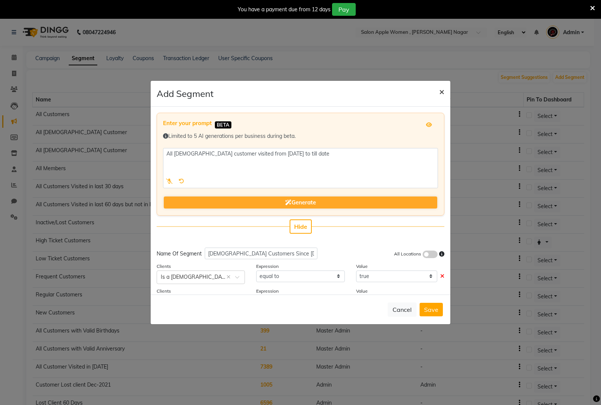
click at [442, 89] on span "×" at bounding box center [441, 91] width 5 height 11
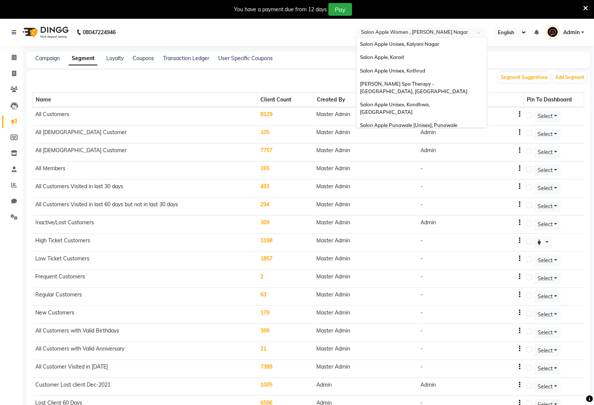
click at [419, 33] on input "text" at bounding box center [413, 33] width 109 height 8
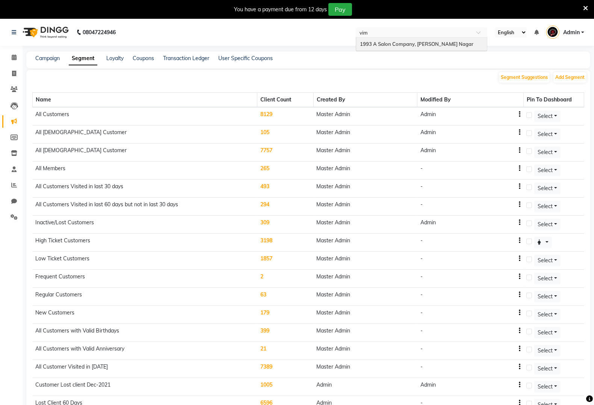
type input "vima"
drag, startPoint x: 406, startPoint y: 50, endPoint x: 408, endPoint y: 46, distance: 4.4
click at [414, 44] on span "1993 A Salon Company, [PERSON_NAME] Nagar" at bounding box center [416, 44] width 113 height 6
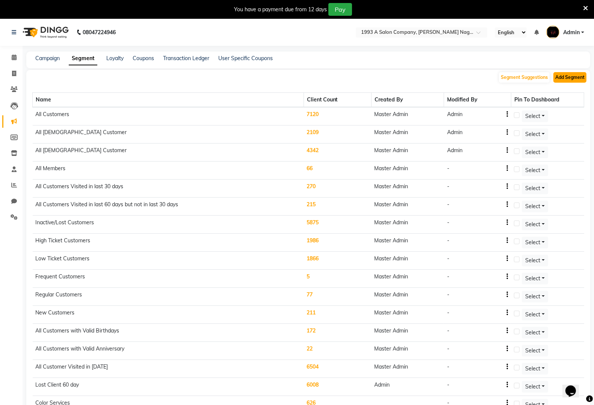
click at [569, 81] on button "Add Segment" at bounding box center [569, 77] width 33 height 11
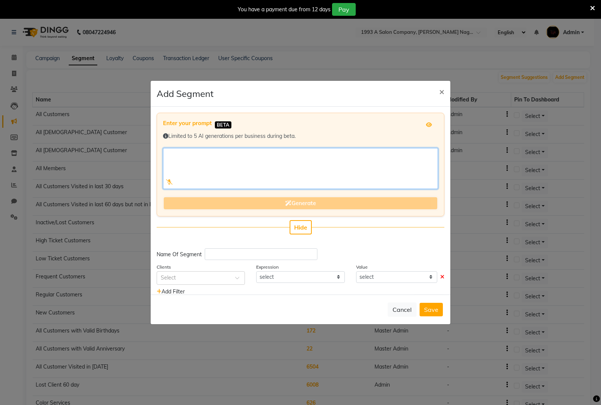
click at [325, 162] on textarea at bounding box center [300, 168] width 275 height 41
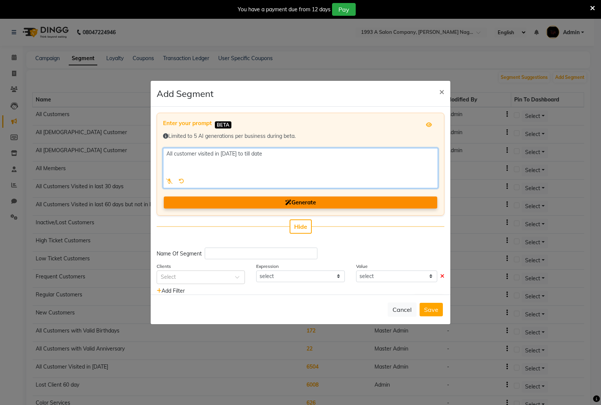
type textarea "All customer visited in [DATE] to till date"
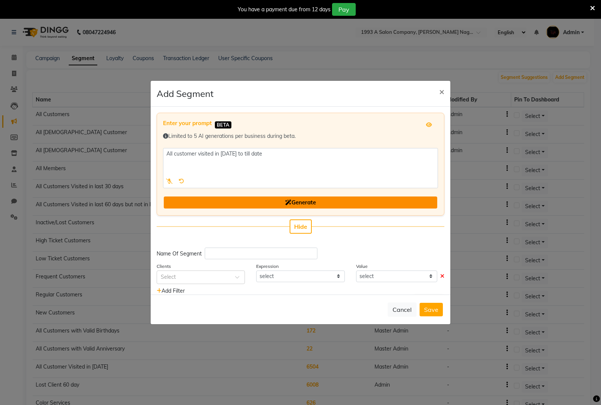
click at [333, 200] on button "Generate" at bounding box center [300, 202] width 273 height 12
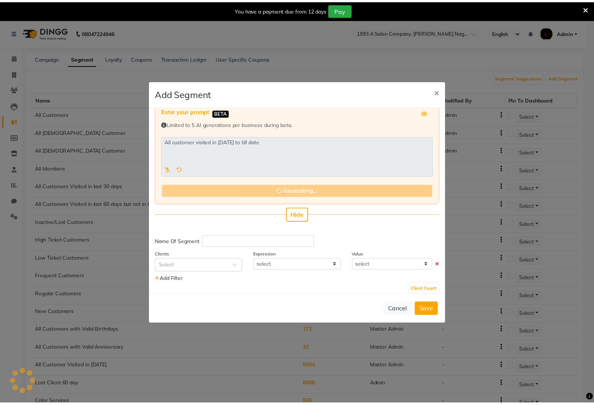
scroll to position [17, 0]
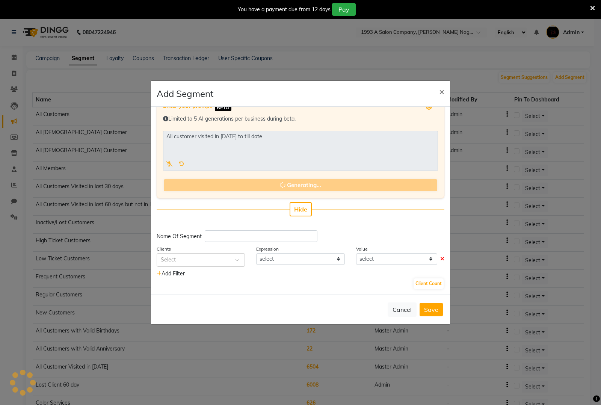
type input "Customers Since [DATE]"
select select ">="
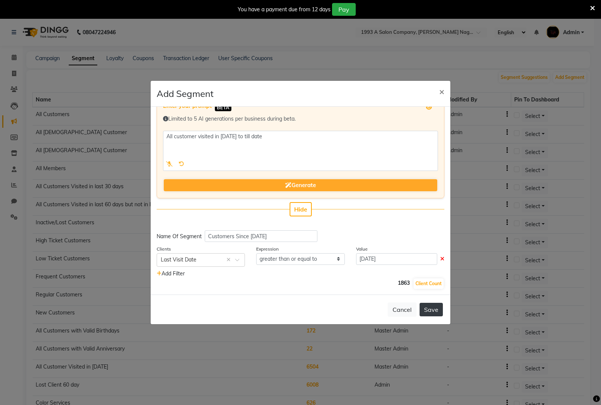
click at [434, 312] on button "Save" at bounding box center [430, 310] width 23 height 14
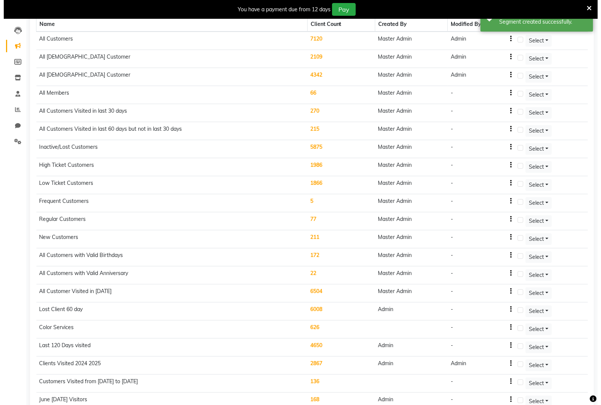
scroll to position [0, 0]
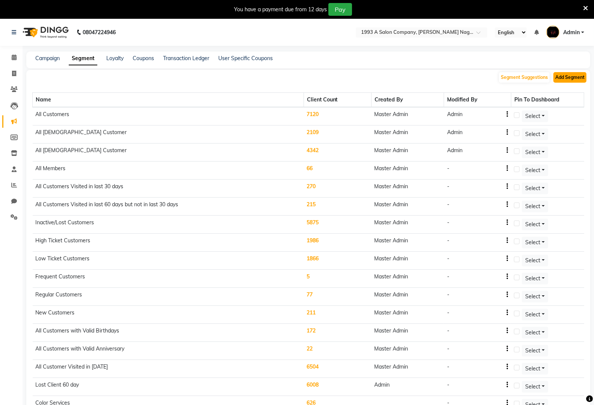
click at [563, 77] on button "Add Segment" at bounding box center [569, 77] width 33 height 11
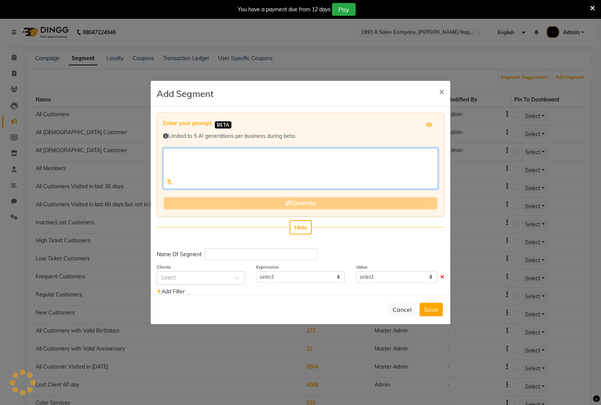
drag, startPoint x: 301, startPoint y: 175, endPoint x: 307, endPoint y: 164, distance: 12.8
click at [304, 173] on textarea at bounding box center [300, 168] width 275 height 41
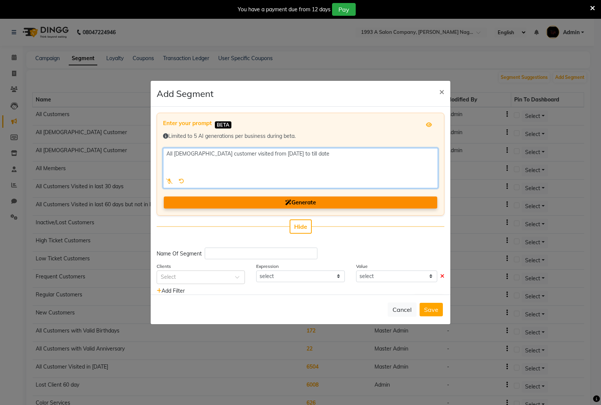
type textarea "All [DEMOGRAPHIC_DATA] customer visited from [DATE] to till date"
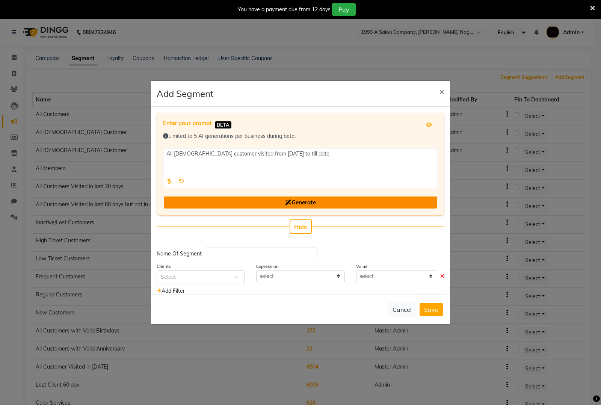
click at [253, 203] on button "Generate" at bounding box center [300, 202] width 273 height 12
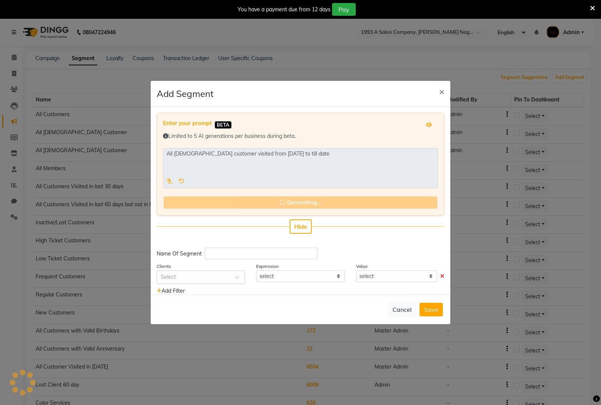
type input "[DEMOGRAPHIC_DATA] Customers Since [DATE]"
select select ">="
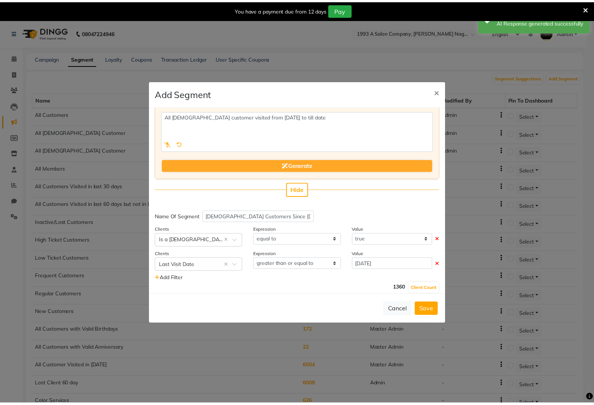
scroll to position [42, 0]
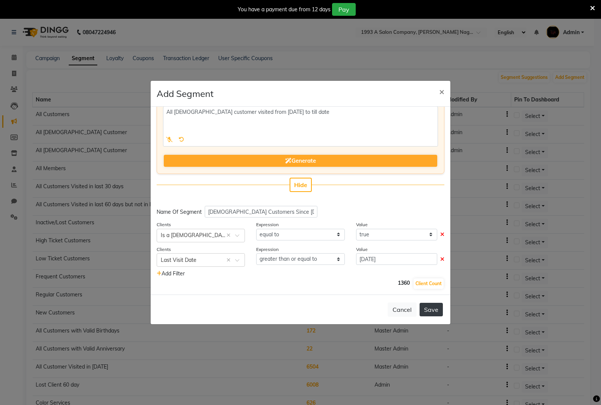
click at [430, 312] on button "Save" at bounding box center [430, 310] width 23 height 14
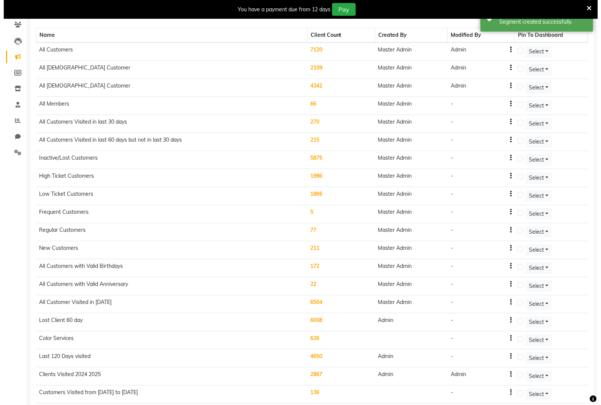
scroll to position [0, 0]
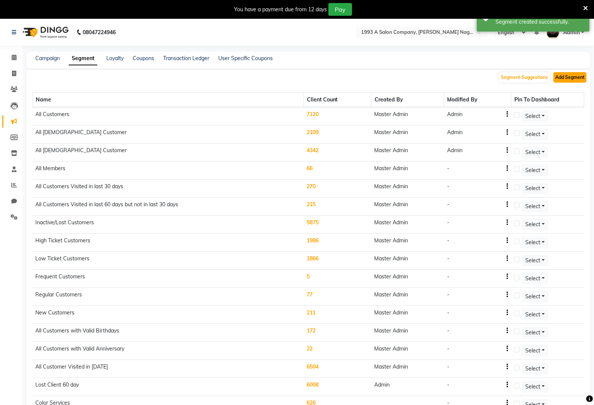
click at [567, 75] on button "Add Segment" at bounding box center [569, 77] width 33 height 11
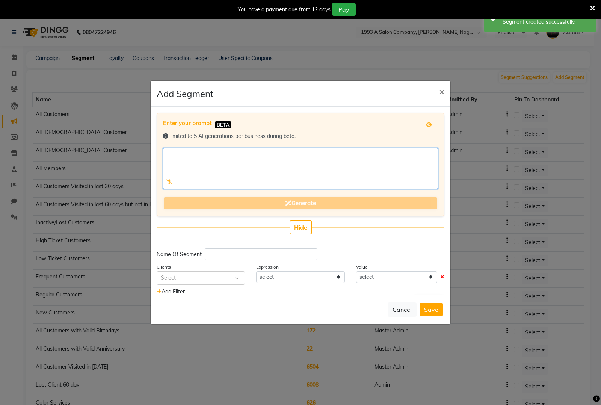
click at [265, 167] on textarea at bounding box center [300, 168] width 275 height 41
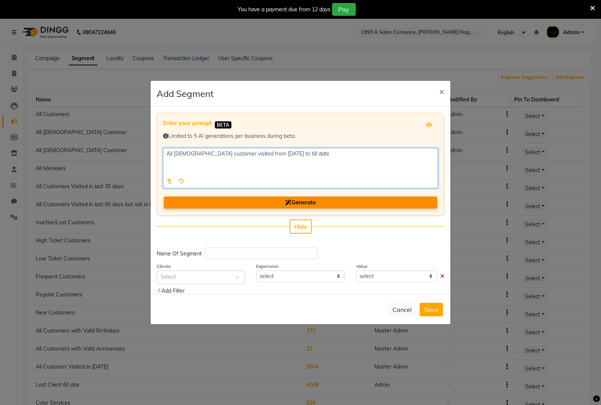
type textarea "All [DEMOGRAPHIC_DATA] customer visited from [DATE] to till date"
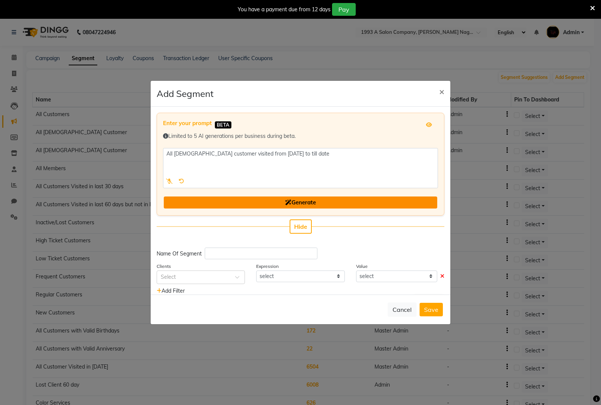
click at [273, 203] on button "Generate" at bounding box center [300, 202] width 273 height 12
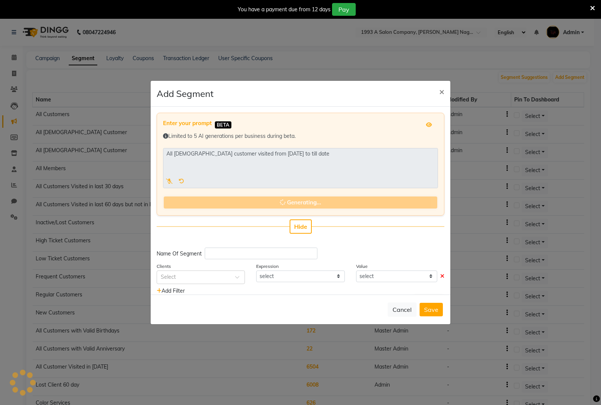
type input "[DEMOGRAPHIC_DATA] Customers Since [DATE]"
select select ">="
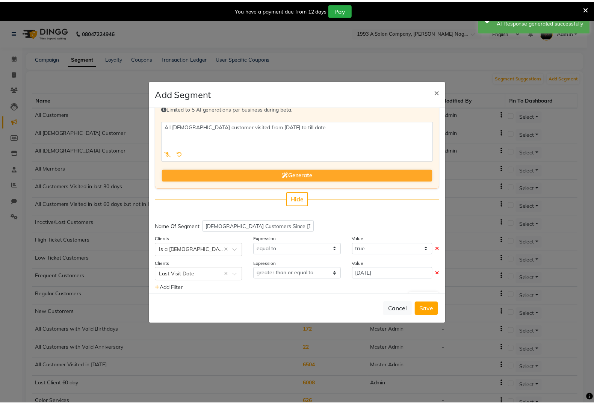
scroll to position [42, 0]
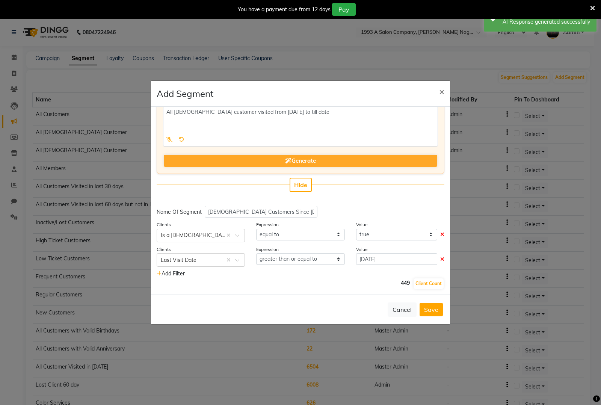
drag, startPoint x: 431, startPoint y: 309, endPoint x: 434, endPoint y: 301, distance: 7.9
click at [432, 306] on button "Save" at bounding box center [430, 310] width 23 height 14
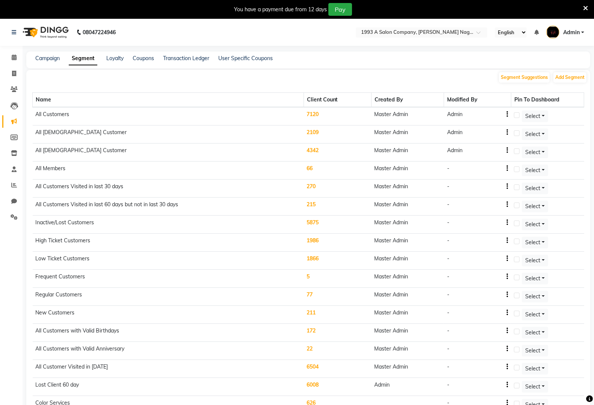
click at [223, 235] on td "High Ticket Customers" at bounding box center [168, 243] width 271 height 18
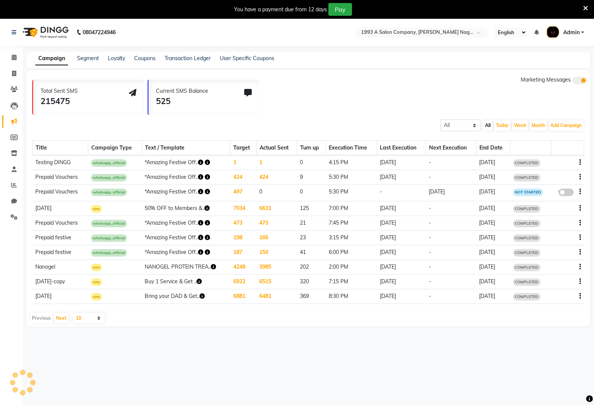
select select "en"
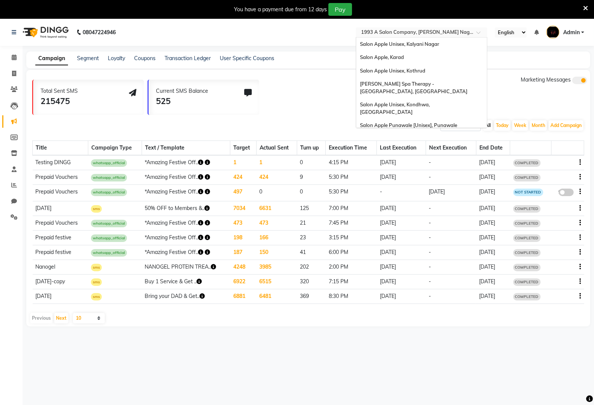
click at [438, 36] on ng-select "Select Location × 1993 A Salon Company, [PERSON_NAME] Nagar Salon Apple Unisex,…" at bounding box center [421, 32] width 131 height 10
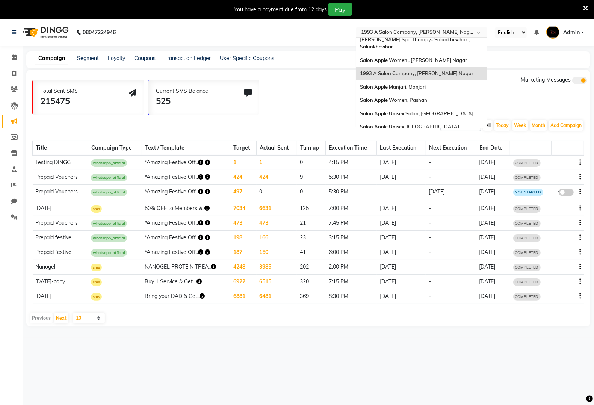
click at [260, 98] on div "Total Sent SMS 215475 Current SMS Balance 525 Marketing Messages" at bounding box center [310, 95] width 557 height 39
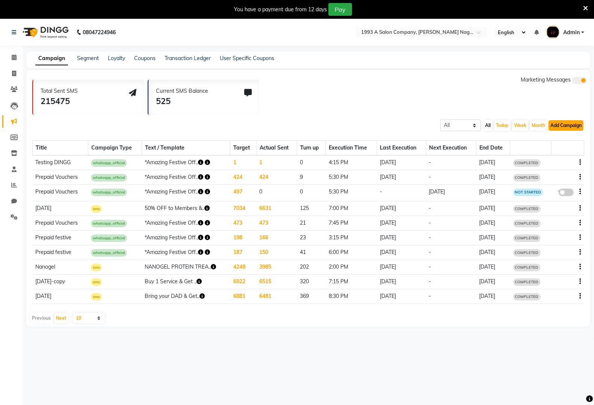
click at [573, 125] on button "Add Campaign" at bounding box center [565, 125] width 35 height 11
click at [563, 173] on div "WhatsApp (Official API)" at bounding box center [553, 171] width 76 height 11
select select "2"
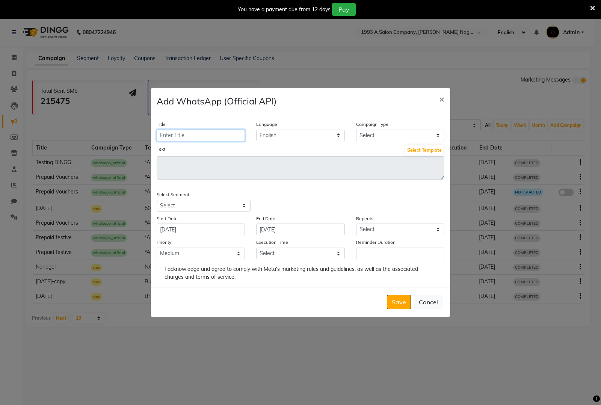
click at [191, 140] on input "Title" at bounding box center [201, 136] width 88 height 12
type input "Spectacular Package"
click at [392, 132] on select "Select Birthday Anniversary Promotional Service reminder" at bounding box center [400, 136] width 88 height 12
select select "3"
click at [356, 130] on select "Select Birthday Anniversary Promotional Service reminder" at bounding box center [400, 136] width 88 height 12
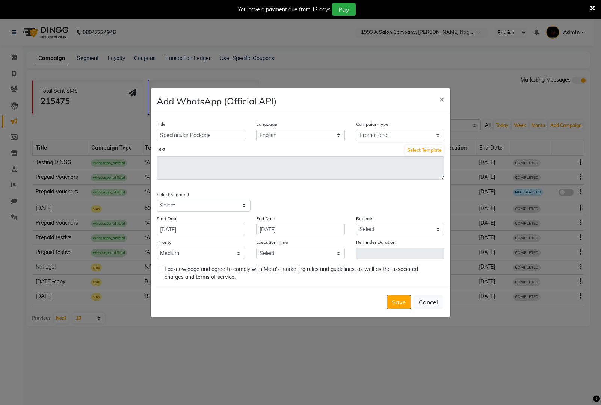
click at [275, 156] on div "Text Select Template" at bounding box center [301, 150] width 288 height 12
click at [419, 151] on button "Select Template" at bounding box center [424, 150] width 38 height 11
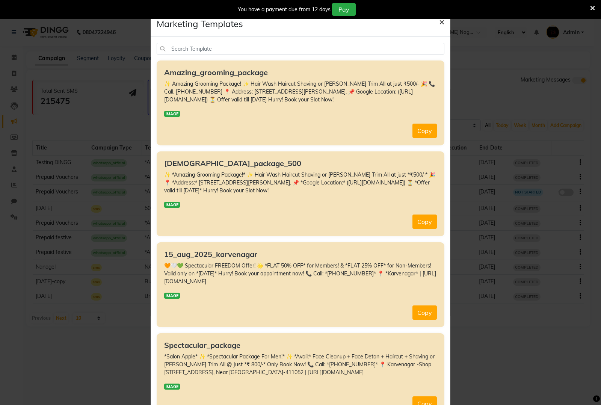
click at [439, 21] on span "×" at bounding box center [441, 21] width 5 height 11
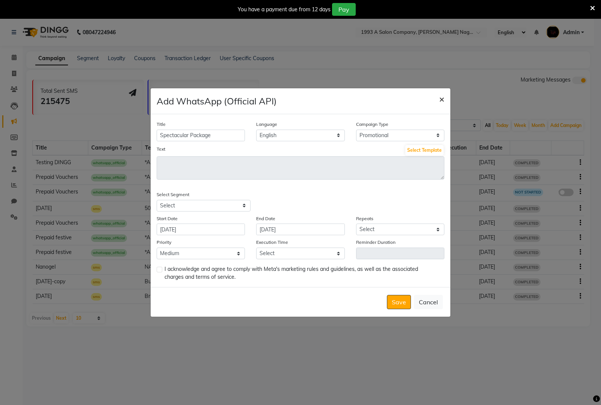
click at [443, 101] on span "×" at bounding box center [441, 98] width 5 height 11
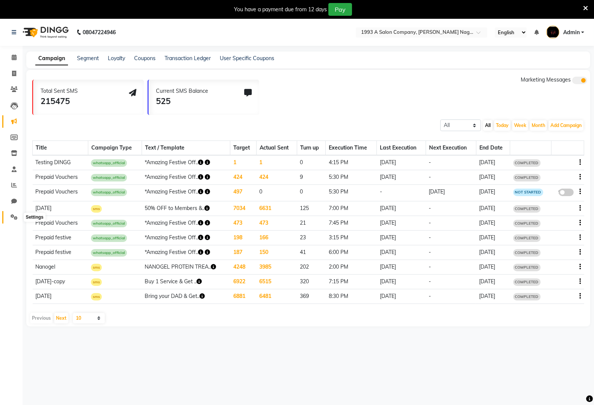
click at [12, 214] on icon at bounding box center [14, 217] width 7 height 6
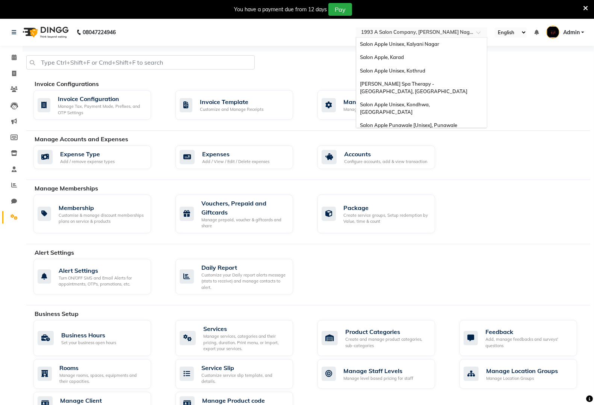
click at [451, 32] on input "text" at bounding box center [413, 33] width 109 height 8
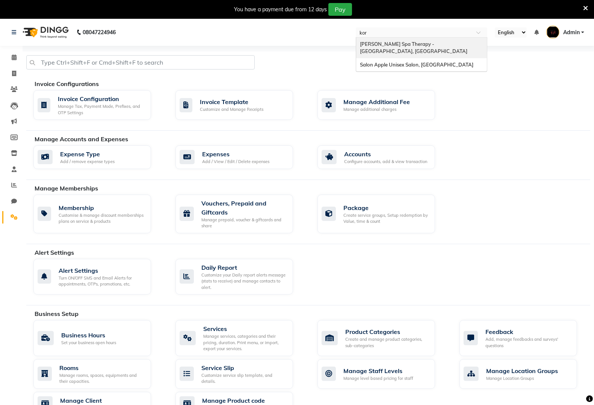
type input "kore"
click at [447, 60] on div "Salon Apple Unisex Salon, [GEOGRAPHIC_DATA]" at bounding box center [421, 65] width 131 height 14
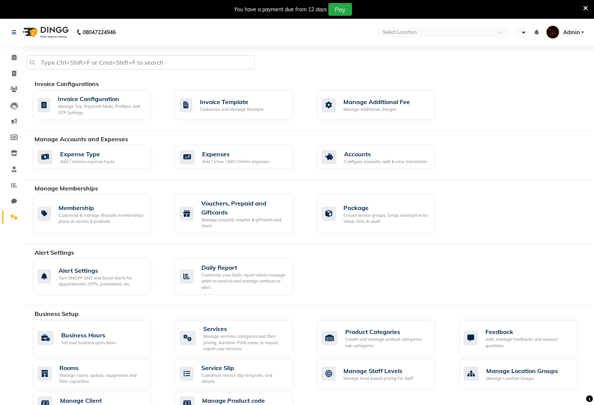
select select "en"
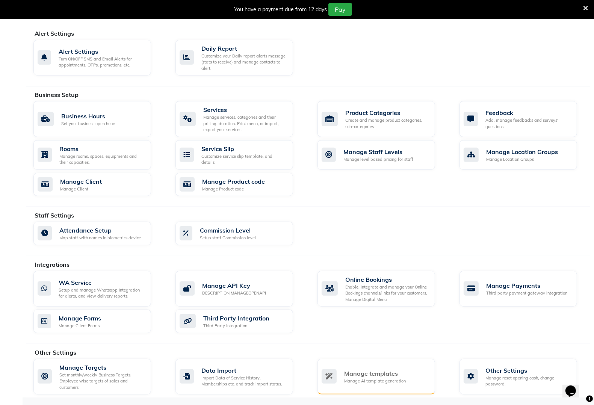
click at [387, 368] on div "Manage templates Manage AI template generation" at bounding box center [376, 377] width 118 height 36
select select "APPROVED"
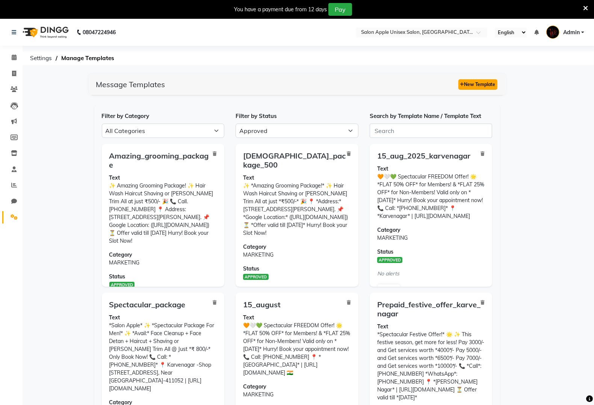
click at [491, 86] on button "New Template" at bounding box center [477, 84] width 39 height 11
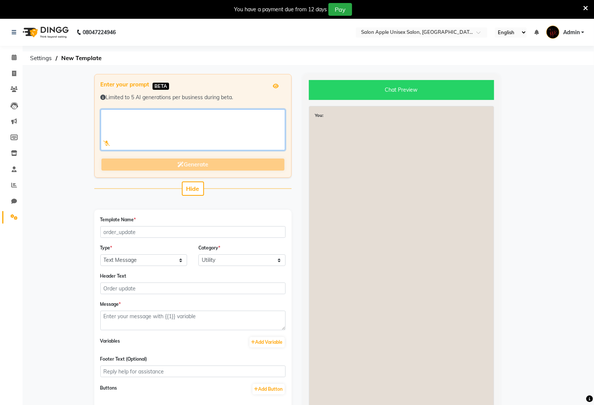
click at [155, 119] on textarea at bounding box center [193, 129] width 184 height 41
click at [160, 123] on textarea at bounding box center [193, 129] width 184 height 41
paste textarea "🤩Avail a *Hydra Facial* and Get *Below Services absolutely FREE!*: 💁🏻‍♀️For Her…"
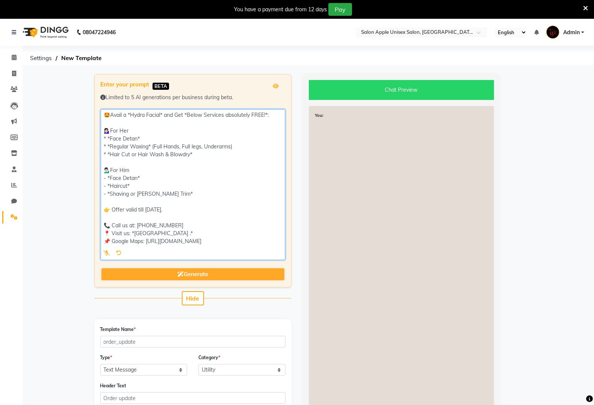
type textarea "🤩Avail a *Hydra Facial* and Get *Below Services absolutely FREE!*: 💁🏻‍♀️For Her…"
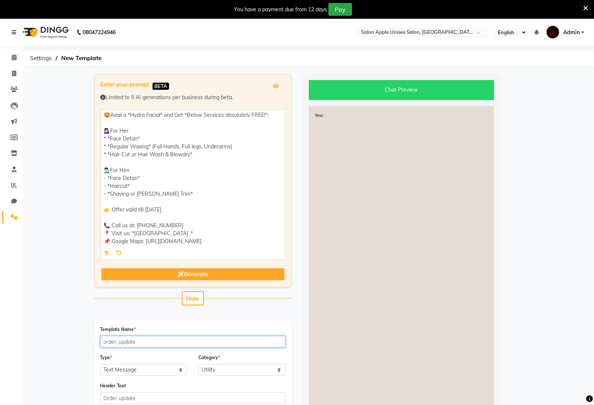
click at [158, 340] on input "Template Name *" at bounding box center [192, 342] width 185 height 12
click at [272, 318] on div "Enter your prompt BETA Limited to 5 AI generations per business during beta. Ge…" at bounding box center [193, 316] width 208 height 485
click at [216, 340] on input "Template Name *" at bounding box center [192, 342] width 185 height 12
click at [199, 344] on input "Template Name *" at bounding box center [192, 342] width 185 height 12
type input "hydra_package_"
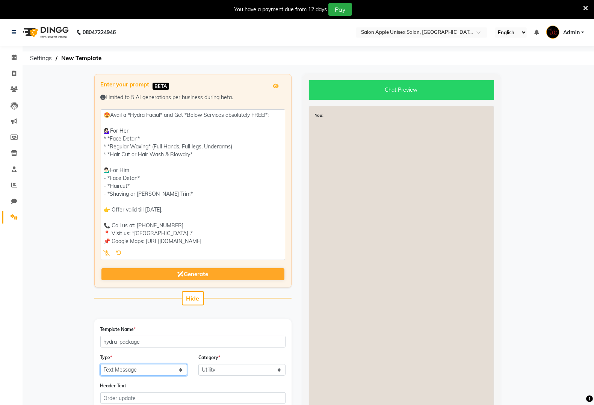
click at [134, 368] on select "Text Message Image with Text" at bounding box center [143, 370] width 87 height 12
select select "IMAGE"
click at [100, 364] on select "Text Message Image with Text" at bounding box center [143, 370] width 87 height 12
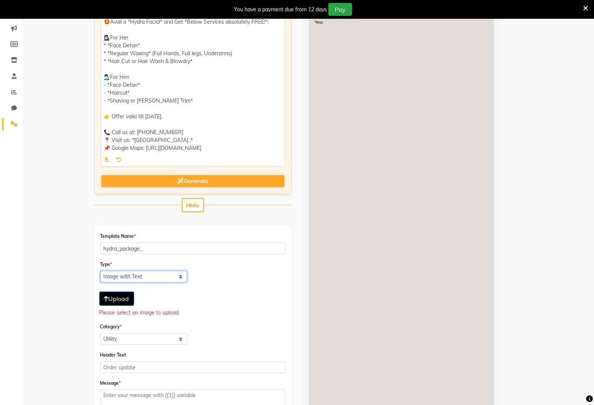
scroll to position [94, 0]
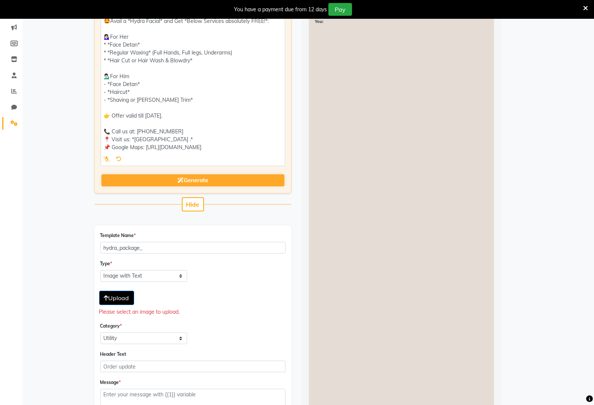
click at [107, 288] on div "Upload" at bounding box center [192, 296] width 187 height 17
click at [105, 294] on span "Upload" at bounding box center [116, 298] width 25 height 8
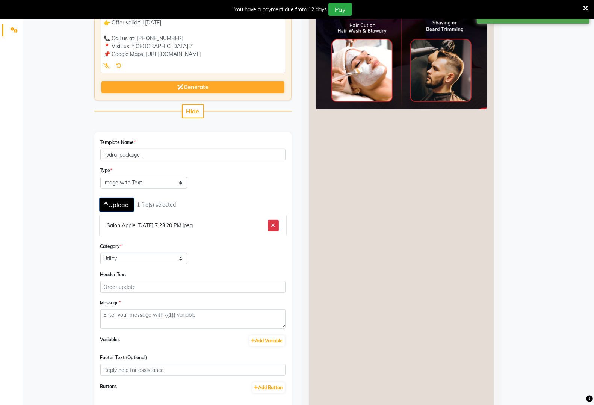
scroll to position [188, 0]
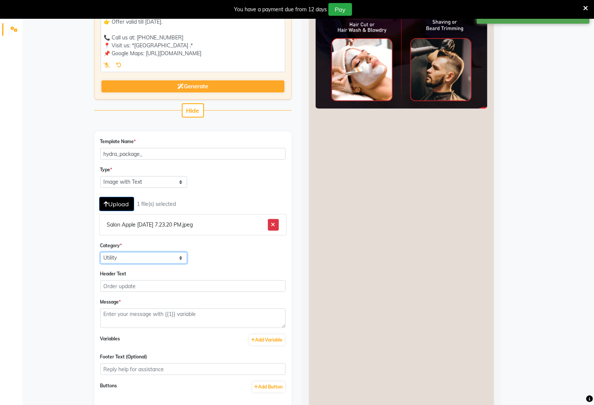
click at [156, 256] on select "Utility Marketing" at bounding box center [143, 258] width 87 height 12
select select "MARKETING"
click at [100, 252] on select "Utility Marketing" at bounding box center [143, 258] width 87 height 12
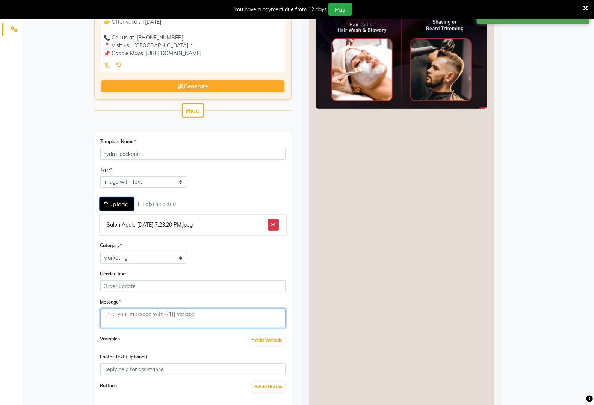
click at [156, 310] on textarea at bounding box center [192, 318] width 185 height 20
paste textarea "🤩Avail a *Hydra Facial* and Get *Below Services absolutely FREE!*: 💁🏻‍♀️For Her…"
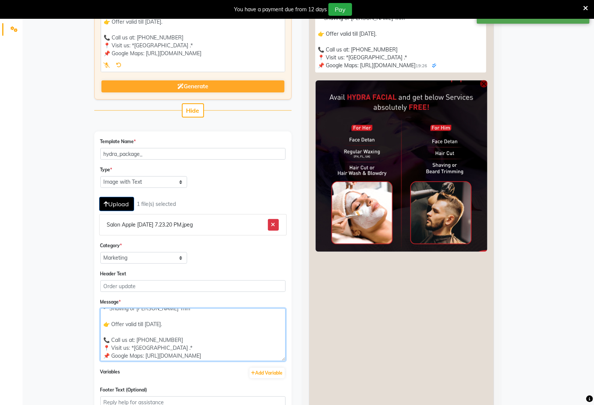
scroll to position [81, 0]
drag, startPoint x: 280, startPoint y: 324, endPoint x: 273, endPoint y: 362, distance: 38.4
click at [273, 361] on textarea "🤩Avail a *Hydra Facial* and Get *Below Services absolutely FREE!*: 💁🏻‍♀️For Her…" at bounding box center [192, 334] width 185 height 53
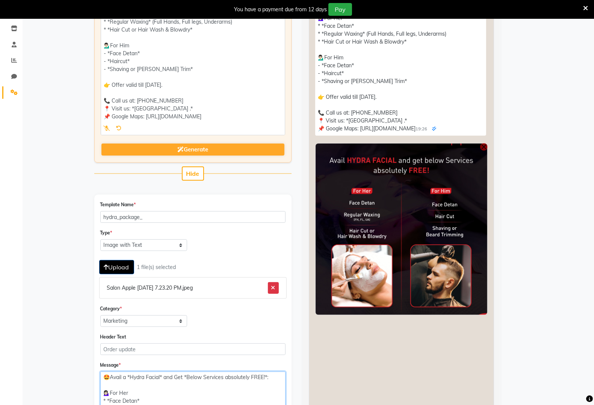
scroll to position [141, 0]
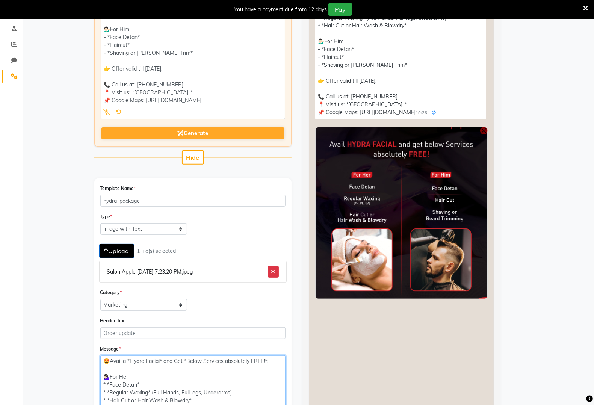
type textarea "🤩Avail a *Hydra Facial* and Get *Below Services absolutely FREE!*: 💁🏻‍♀️For Her…"
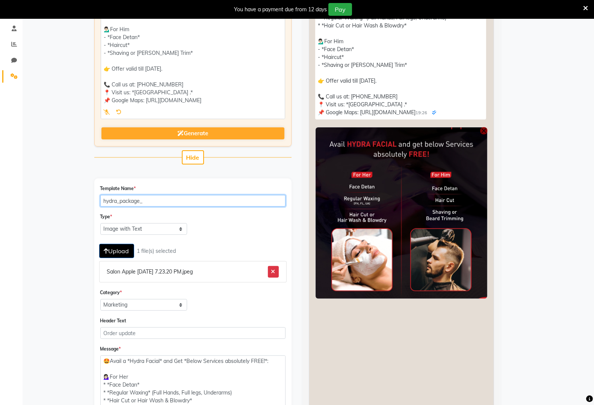
click at [166, 197] on input "hydra_package_" at bounding box center [192, 201] width 185 height 12
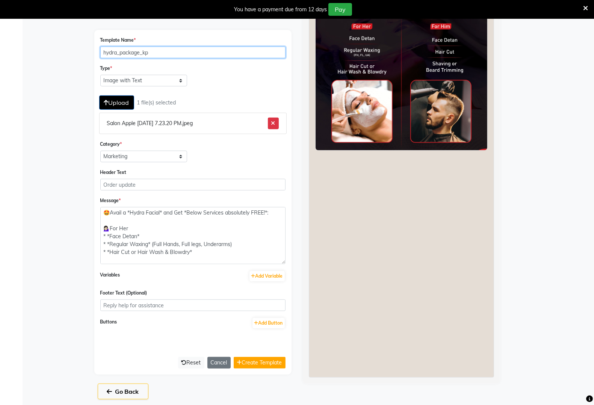
scroll to position [291, 0]
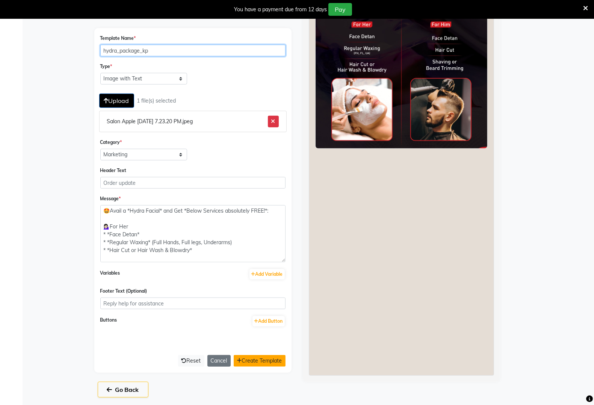
type input "hydra_package_kp"
click at [252, 355] on button "Create Template" at bounding box center [260, 361] width 52 height 12
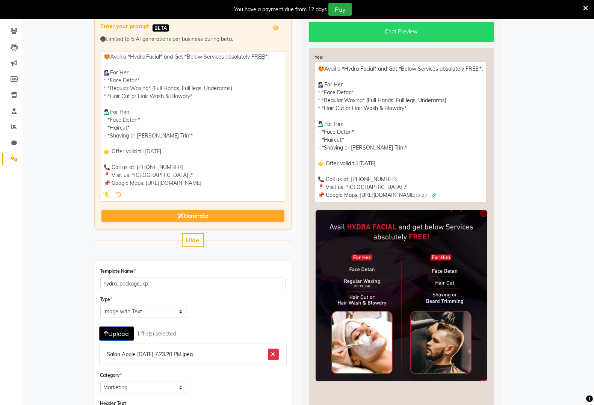
scroll to position [56, 0]
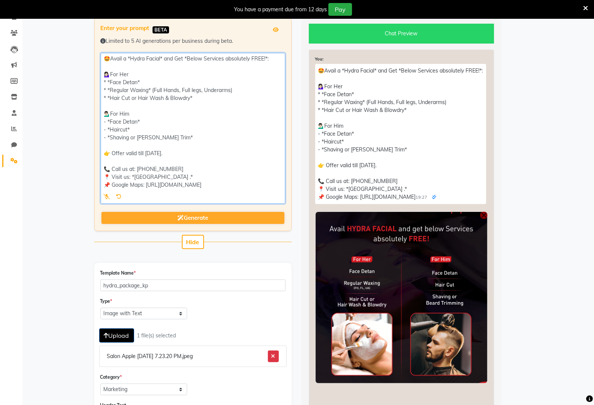
click at [112, 57] on textarea at bounding box center [193, 128] width 184 height 151
click at [113, 152] on textarea at bounding box center [193, 128] width 184 height 151
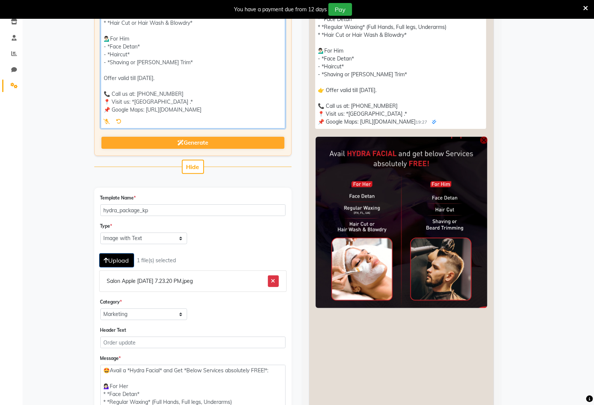
scroll to position [244, 0]
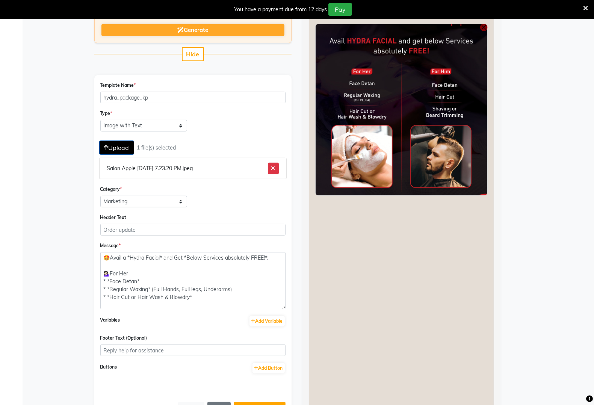
type textarea "🤩Avail a *Hydra Facial* and Get *Below Services absolutely FREE!*: 💁🏻‍♀️For Her…"
click at [248, 292] on textarea "🤩Avail a *Hydra Facial* and Get *Below Services absolutely FREE!*: 💁🏻‍♀️For Her…" at bounding box center [192, 280] width 185 height 57
click at [217, 297] on textarea "🤩Avail a *Hydra Facial* and Get *Below Services absolutely FREE!*: 💁🏻‍♀️For Her…" at bounding box center [192, 280] width 185 height 57
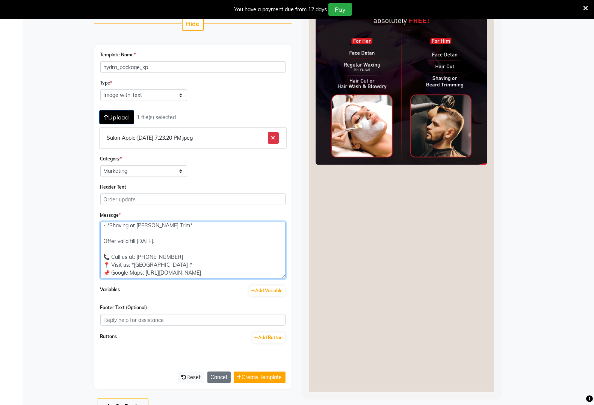
scroll to position [291, 0]
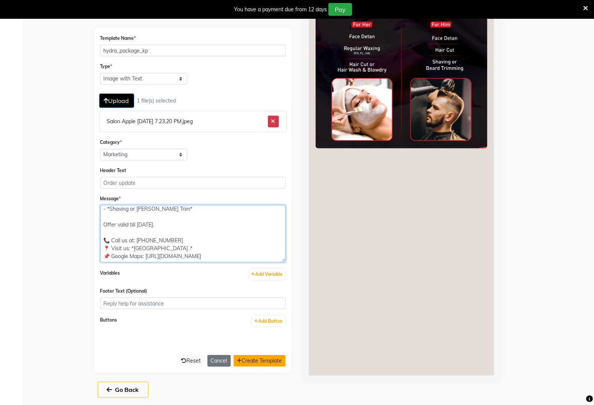
type textarea "🤩Avail a *Hydra Facial* and Get *Below Services absolutely FREE!*: 💁🏻‍♀️For Her…"
click at [265, 360] on button "Create Template" at bounding box center [260, 361] width 52 height 12
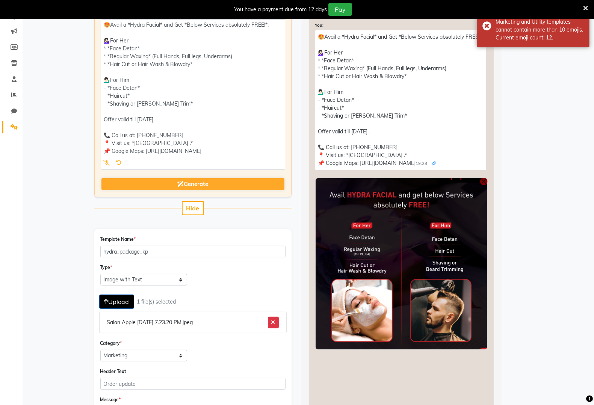
scroll to position [0, 0]
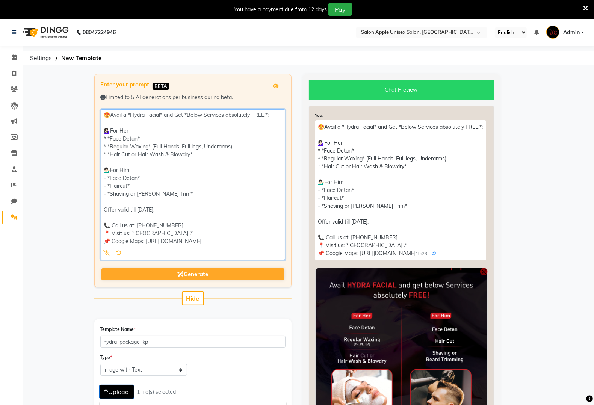
click at [111, 243] on textarea at bounding box center [193, 184] width 184 height 151
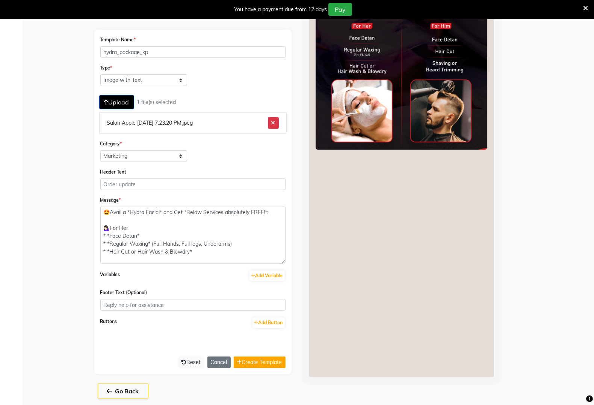
scroll to position [291, 0]
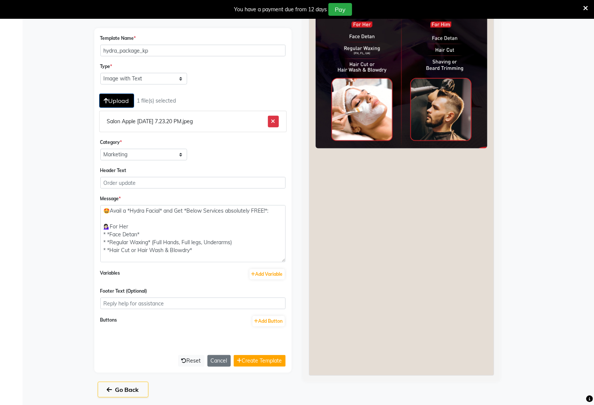
type textarea "🤩Avail a *Hydra Facial* and Get *Below Services absolutely FREE!*: 💁🏻‍♀️For Her…"
click at [208, 250] on textarea "🤩Avail a *Hydra Facial* and Get *Below Services absolutely FREE!*: 💁🏻‍♀️For Her…" at bounding box center [192, 233] width 185 height 57
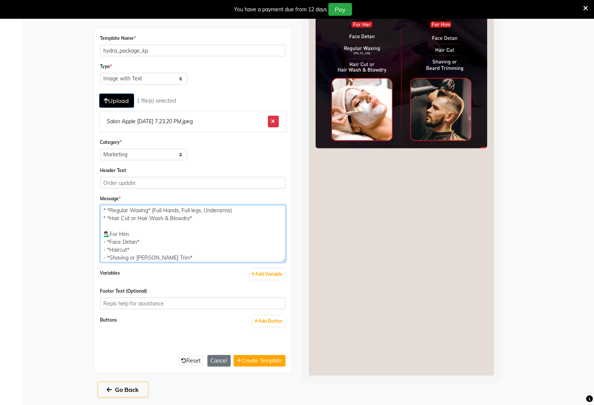
scroll to position [79, 0]
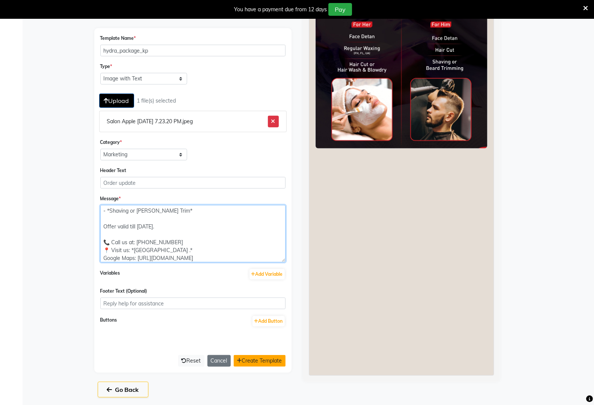
type textarea "🤩Avail a *Hydra Facial* and Get *Below Services absolutely FREE!*: 💁🏻‍♀️For Her…"
click at [257, 359] on button "Create Template" at bounding box center [260, 361] width 52 height 12
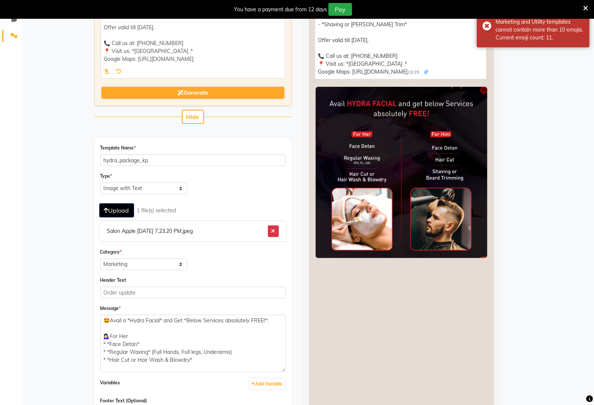
scroll to position [56, 0]
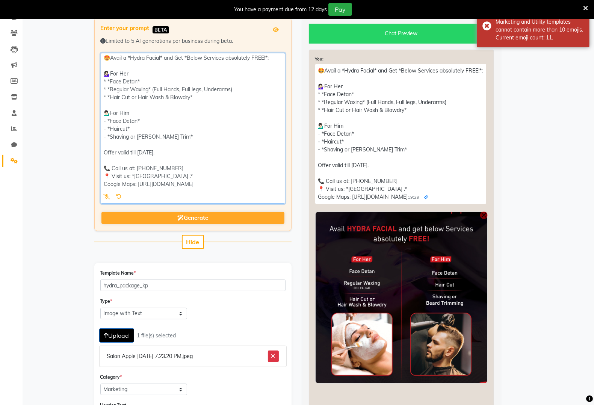
click at [111, 177] on textarea at bounding box center [193, 128] width 184 height 151
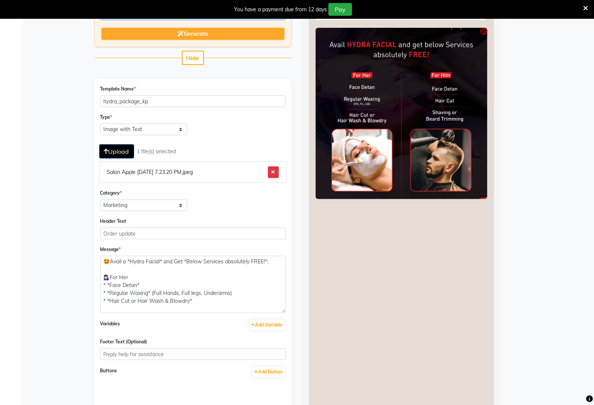
scroll to position [244, 0]
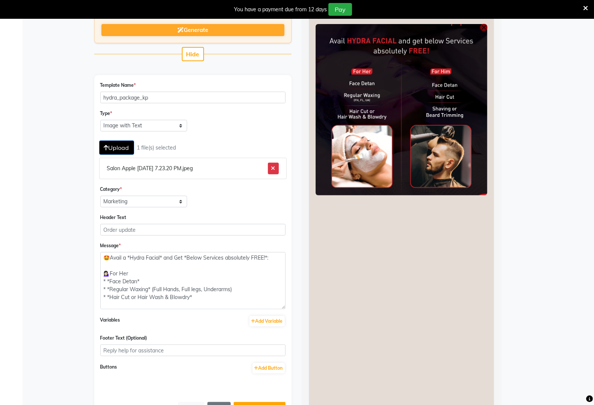
type textarea "🤩Avail a *Hydra Facial* and Get *Below Services absolutely FREE!*: 💁🏻‍♀️For Her…"
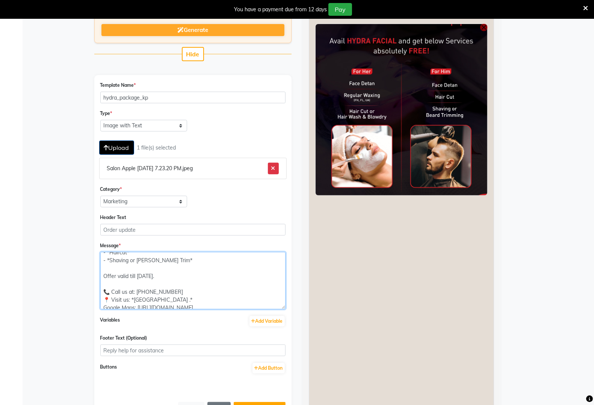
scroll to position [81, 0]
click at [108, 294] on textarea "🤩Avail a *Hydra Facial* and Get *Below Services absolutely FREE!*: 💁🏻‍♀️For Her…" at bounding box center [192, 280] width 185 height 57
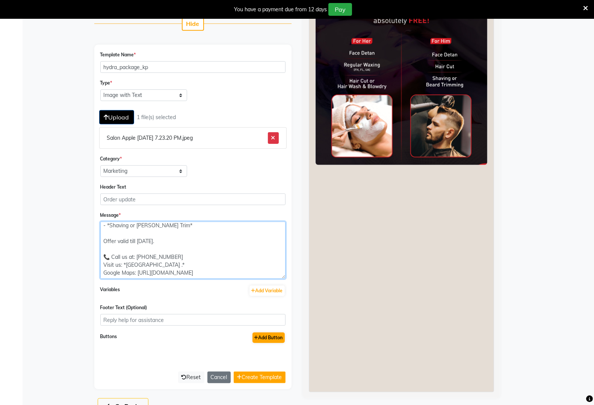
scroll to position [291, 0]
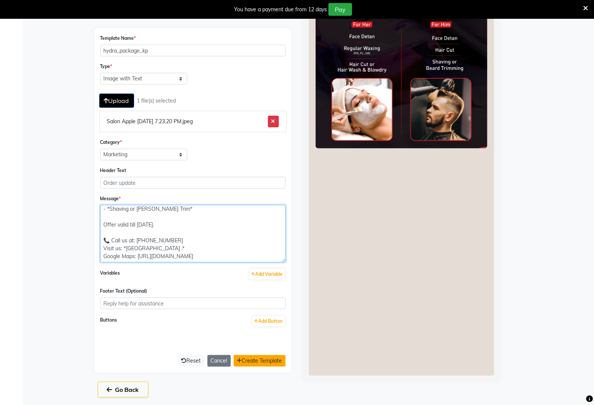
type textarea "🤩Avail a *Hydra Facial* and Get *Below Services absolutely FREE!*: 💁🏻‍♀️For Her…"
click at [273, 359] on button "Create Template" at bounding box center [260, 361] width 52 height 12
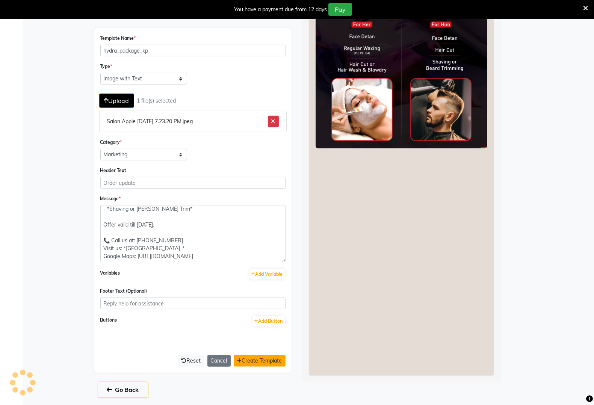
select select "APPROVED"
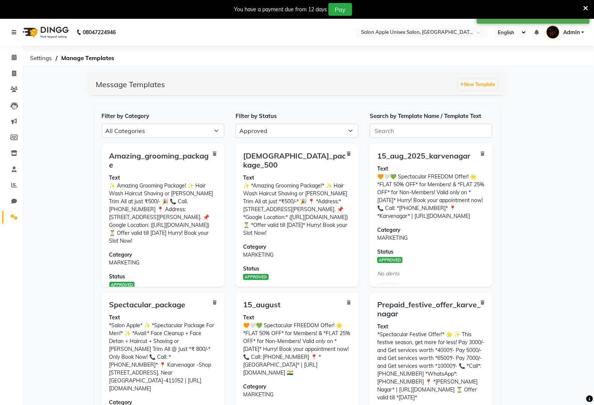
scroll to position [49, 0]
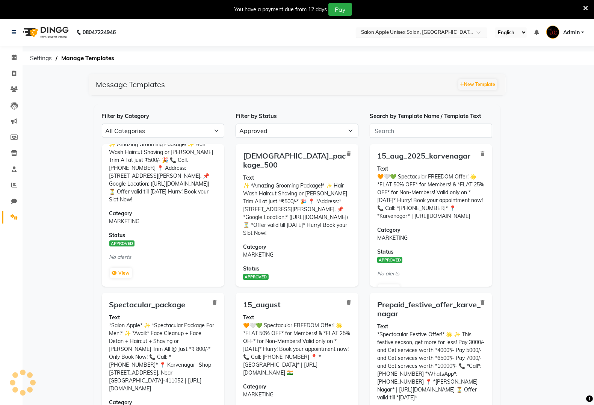
drag, startPoint x: 459, startPoint y: 26, endPoint x: 444, endPoint y: 29, distance: 14.9
click at [458, 25] on nav "08047224946 Select Location × Salon Apple Unisex Salon, [GEOGRAPHIC_DATA] Engli…" at bounding box center [297, 32] width 594 height 27
click at [442, 34] on input "text" at bounding box center [413, 33] width 109 height 8
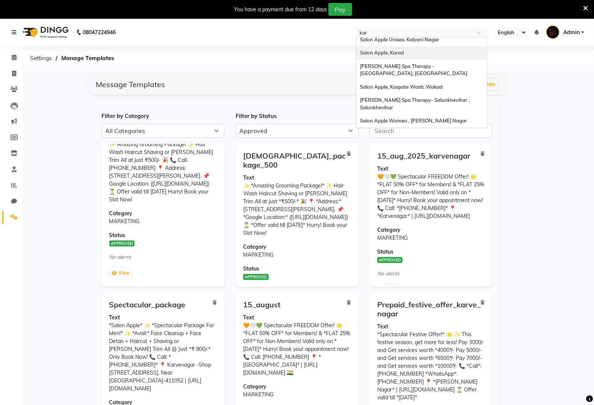
scroll to position [0, 0]
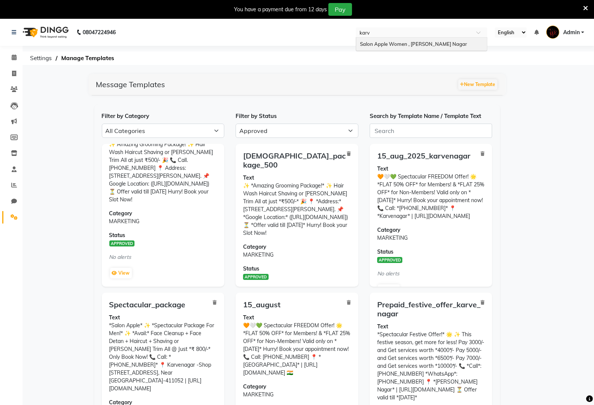
type input "[PERSON_NAME]"
click at [390, 46] on span "Salon Apple Women , [PERSON_NAME] Nagar" at bounding box center [413, 44] width 107 height 6
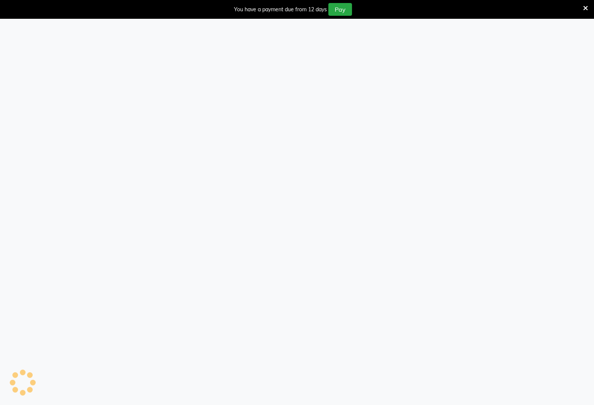
select select "APPROVED"
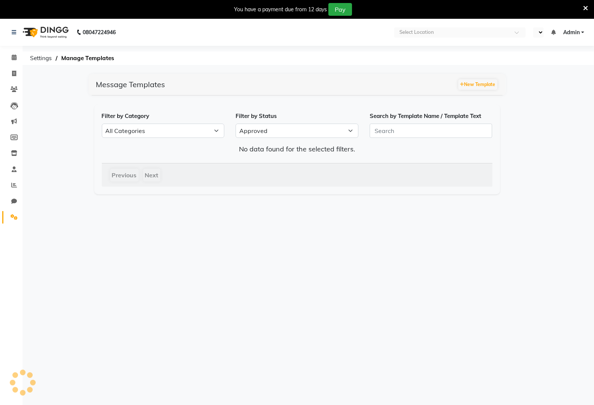
select select "en"
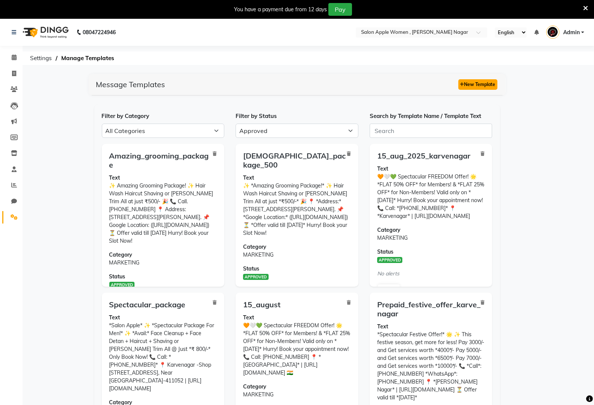
click at [485, 83] on button "New Template" at bounding box center [477, 84] width 39 height 11
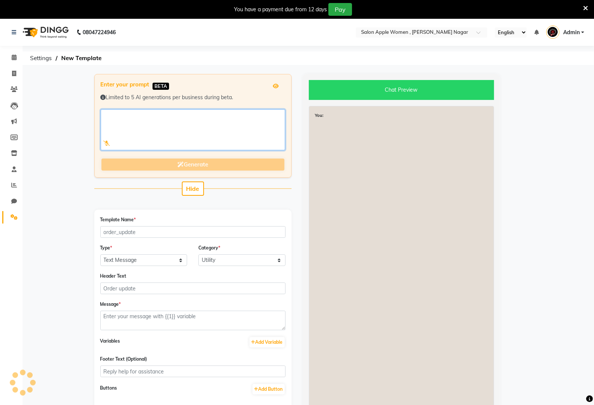
drag, startPoint x: 179, startPoint y: 121, endPoint x: 184, endPoint y: 115, distance: 6.9
click at [181, 120] on textarea at bounding box center [193, 129] width 184 height 41
drag, startPoint x: 161, startPoint y: 98, endPoint x: 158, endPoint y: 108, distance: 10.5
click at [162, 100] on div "Limited to 5 AI generations per business during beta." at bounding box center [193, 97] width 184 height 8
click at [155, 112] on textarea at bounding box center [193, 129] width 184 height 41
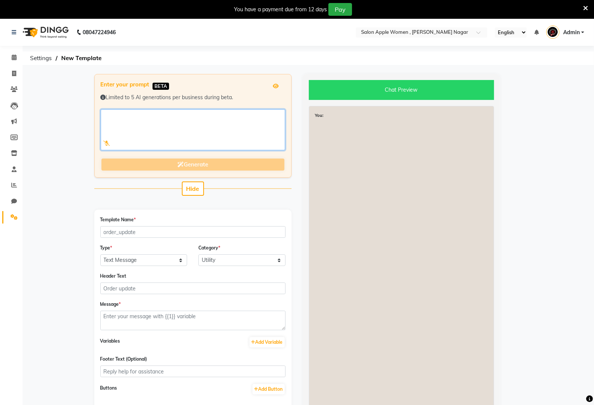
paste textarea "🤩Avail a *Hydra Facial* and Get *Below Services absolutely FREE!*: * *Face Deta…"
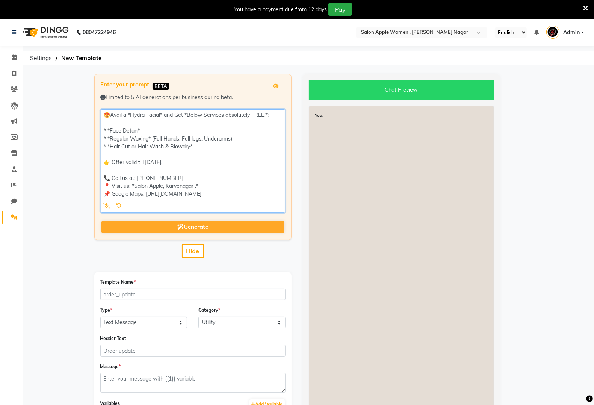
type textarea "🤩Avail a *Hydra Facial* and Get *Below Services absolutely FREE!*: * *Face Deta…"
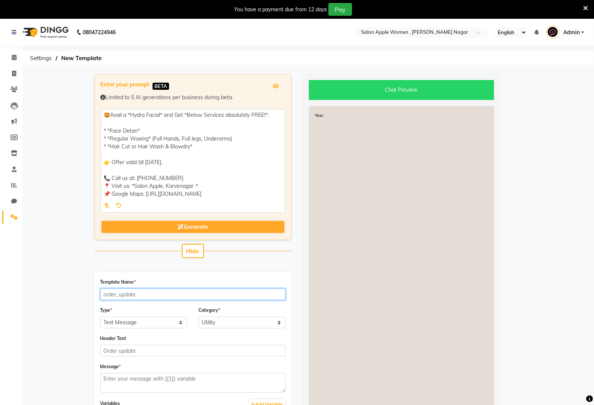
click at [153, 297] on input "Template Name *" at bounding box center [192, 294] width 185 height 12
click at [170, 293] on input "hydra_package_kp" at bounding box center [192, 294] width 185 height 12
type input "hydra_package_karvenagar_women"
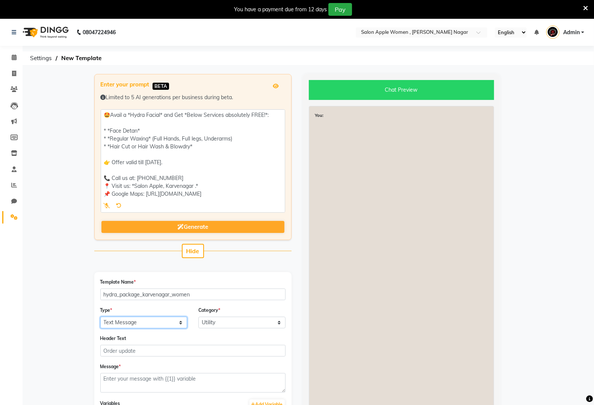
click at [146, 320] on select "Text Message Image with Text" at bounding box center [143, 322] width 87 height 12
select select "IMAGE"
click at [100, 316] on select "Text Message Image with Text" at bounding box center [143, 322] width 87 height 12
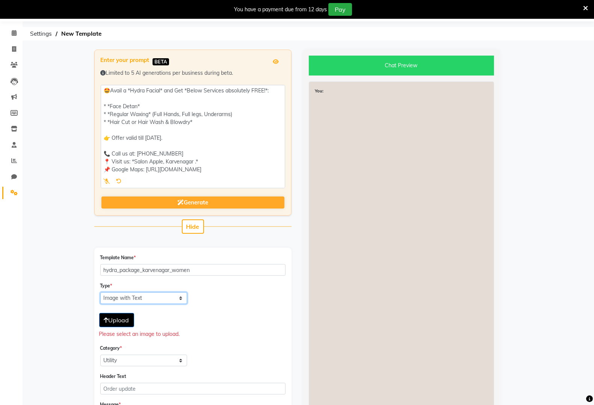
scroll to position [47, 0]
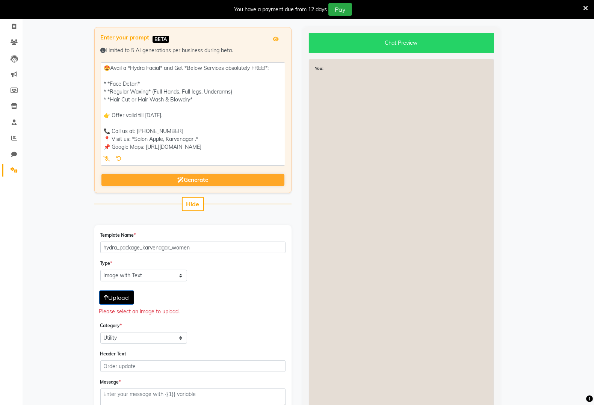
click at [124, 302] on button "Upload" at bounding box center [116, 297] width 35 height 14
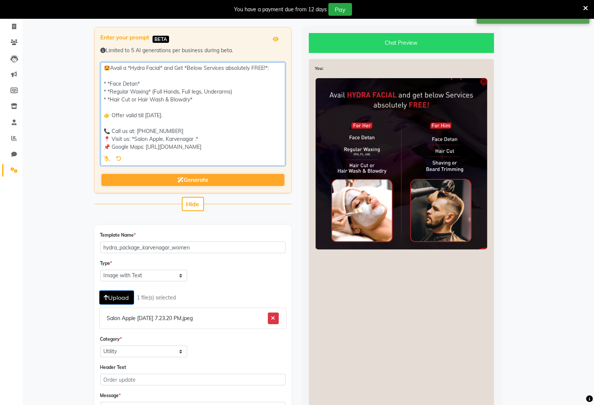
drag, startPoint x: 253, startPoint y: 148, endPoint x: 172, endPoint y: 153, distance: 80.9
click at [96, 61] on div "Enter your prompt BETA Limited to 5 AI generations per business during beta. Ge…" at bounding box center [192, 110] width 197 height 166
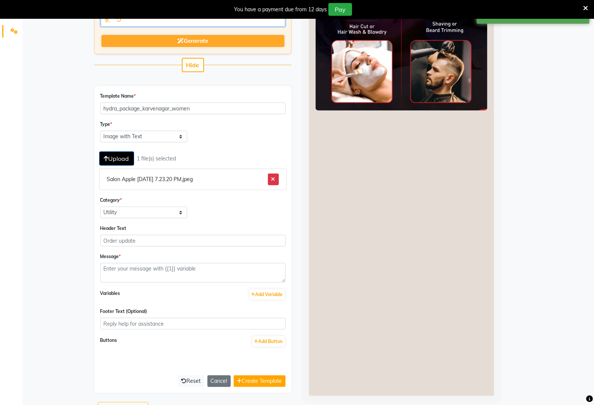
scroll to position [188, 0]
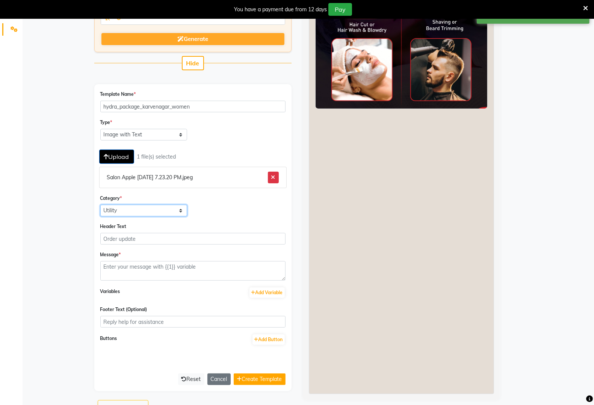
click at [166, 212] on select "Utility Marketing" at bounding box center [143, 211] width 87 height 12
select select "MARKETING"
click at [100, 205] on select "Utility Marketing" at bounding box center [143, 211] width 87 height 12
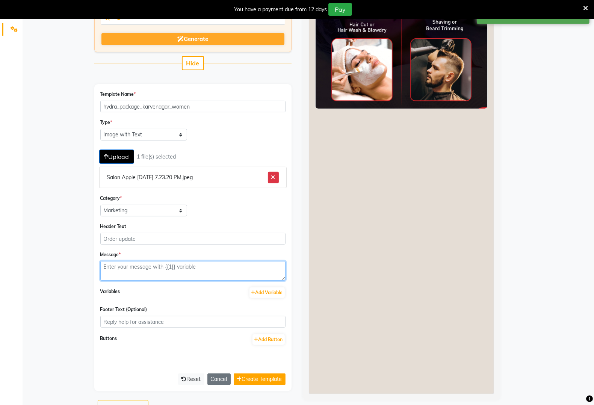
click at [173, 270] on textarea at bounding box center [192, 271] width 185 height 20
paste textarea "🤩Avail a *Hydra Facial* and Get *Below Services absolutely FREE!*: * *Face Deta…"
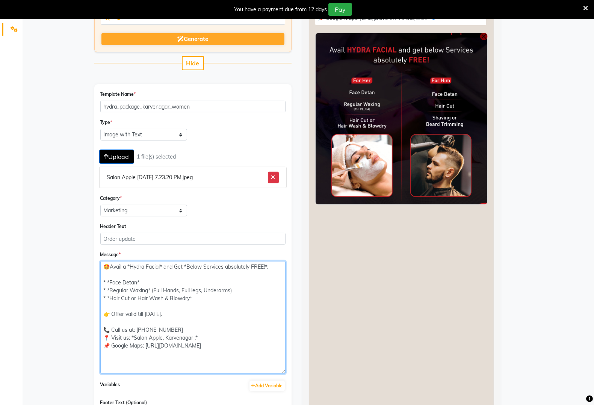
scroll to position [0, 0]
drag, startPoint x: 280, startPoint y: 276, endPoint x: 265, endPoint y: 375, distance: 100.2
click at [265, 375] on textarea "🤩Avail a *Hydra Facial* and Get *Below Services absolutely FREE!*: * *Face Deta…" at bounding box center [192, 320] width 185 height 119
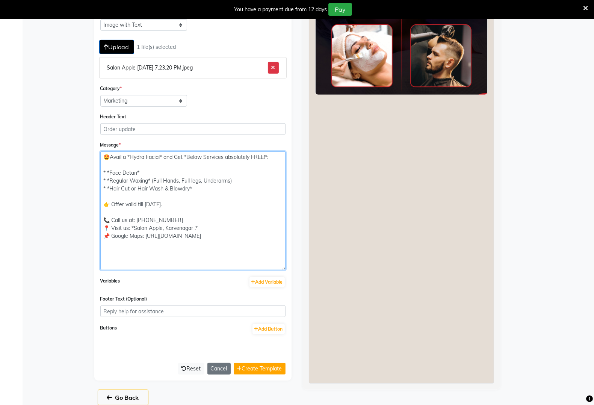
scroll to position [305, 0]
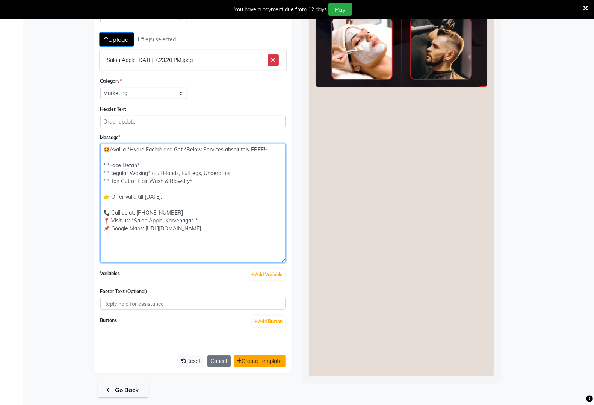
type textarea "🤩Avail a *Hydra Facial* and Get *Below Services absolutely FREE!*: * *Face Deta…"
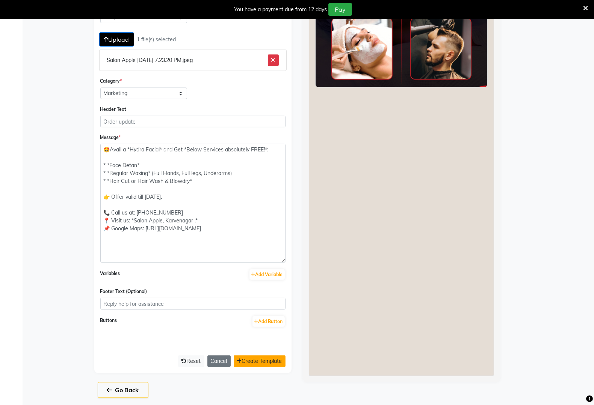
click at [260, 359] on button "Create Template" at bounding box center [260, 361] width 52 height 12
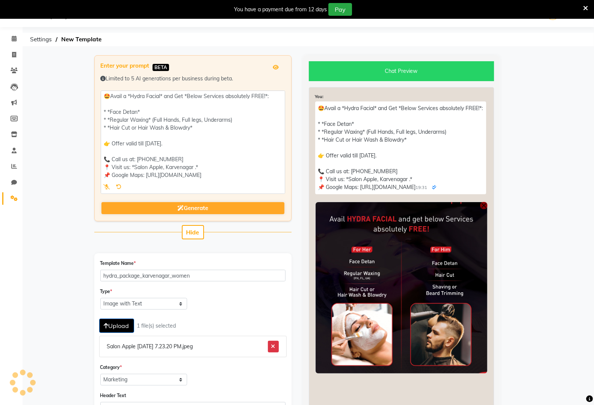
select select "APPROVED"
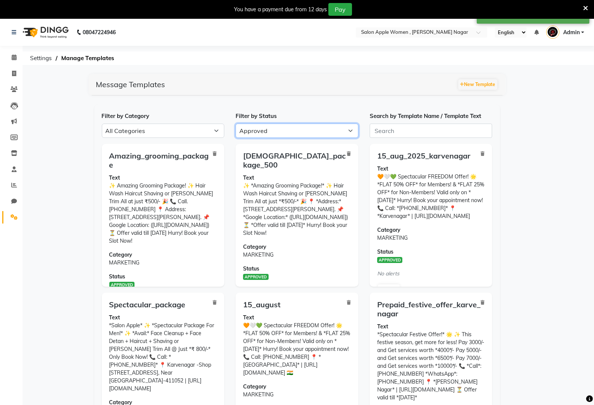
click at [301, 134] on select "All Approved Rejected Failed Pending" at bounding box center [296, 131] width 123 height 14
select select
click at [235, 124] on select "All Approved Rejected Failed Pending" at bounding box center [296, 131] width 123 height 14
